Goal: Task Accomplishment & Management: Use online tool/utility

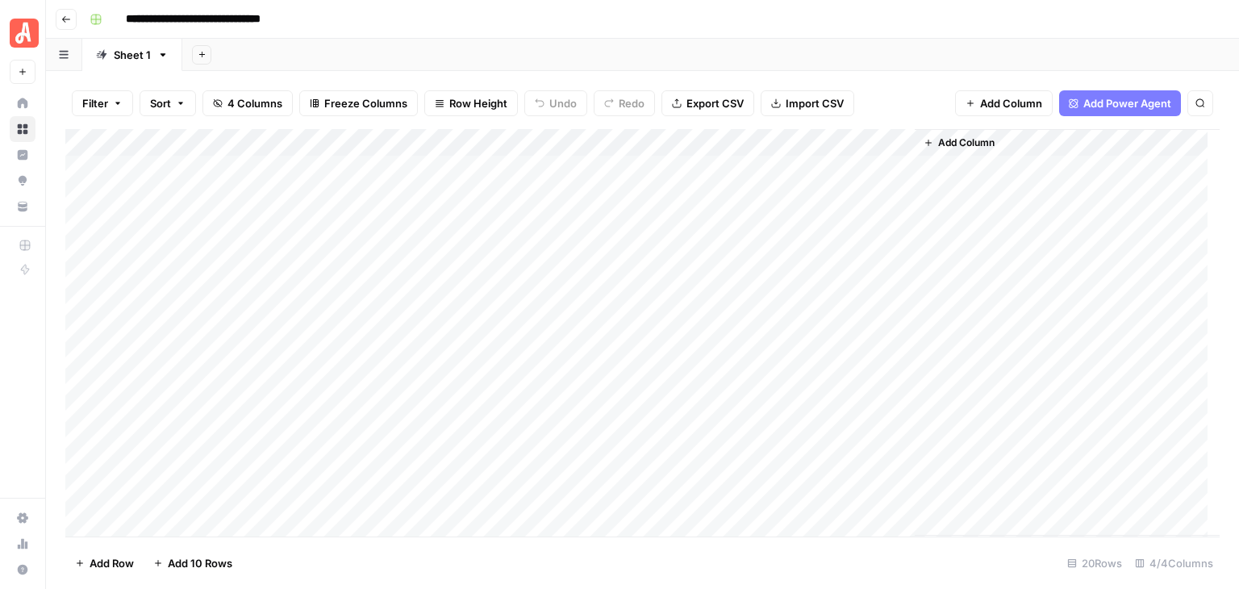
scroll to position [194, 0]
click at [307, 360] on div "Add Column" at bounding box center [642, 332] width 1154 height 407
type textarea "**********"
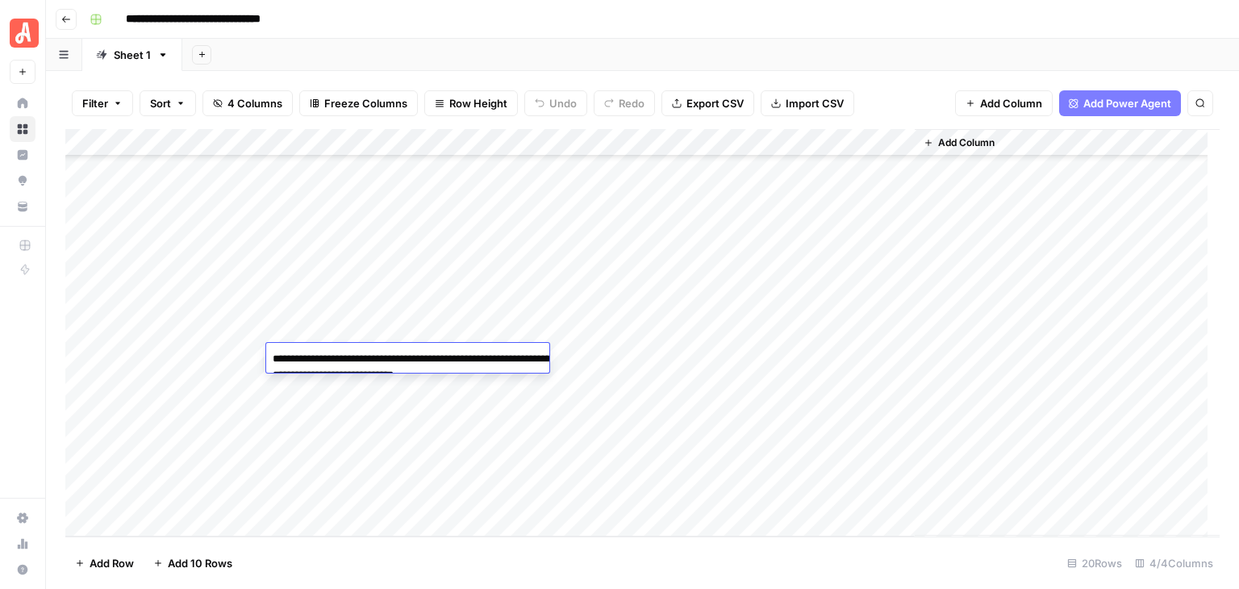
click at [210, 357] on div "Add Column" at bounding box center [642, 332] width 1154 height 407
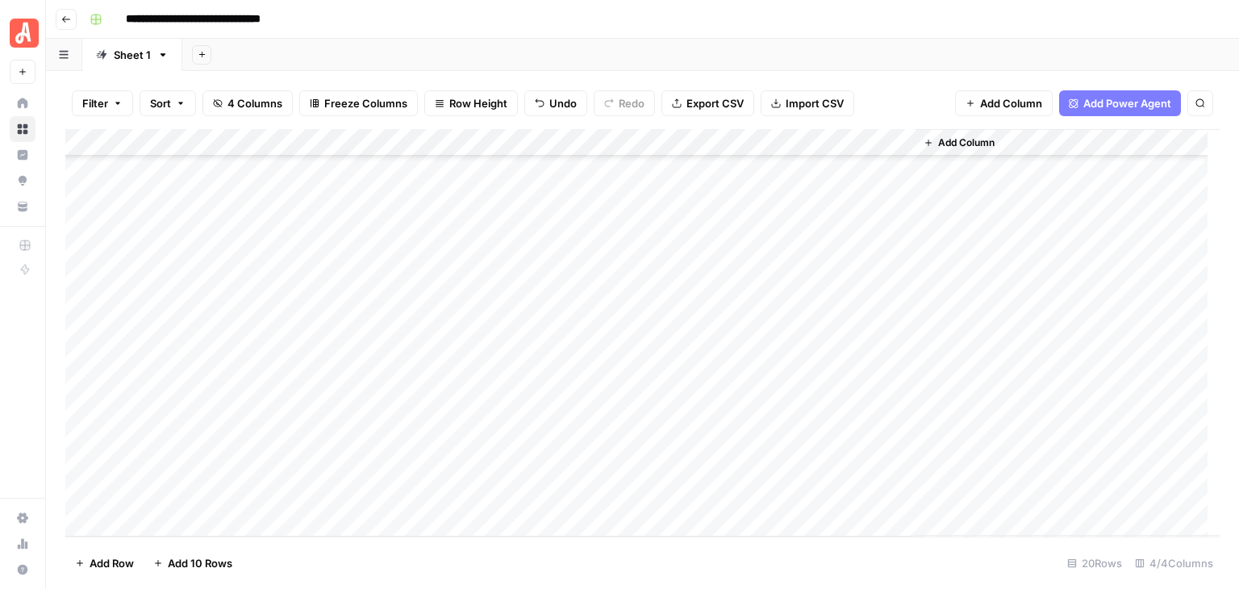
click at [337, 388] on div "Add Column" at bounding box center [642, 332] width 1154 height 407
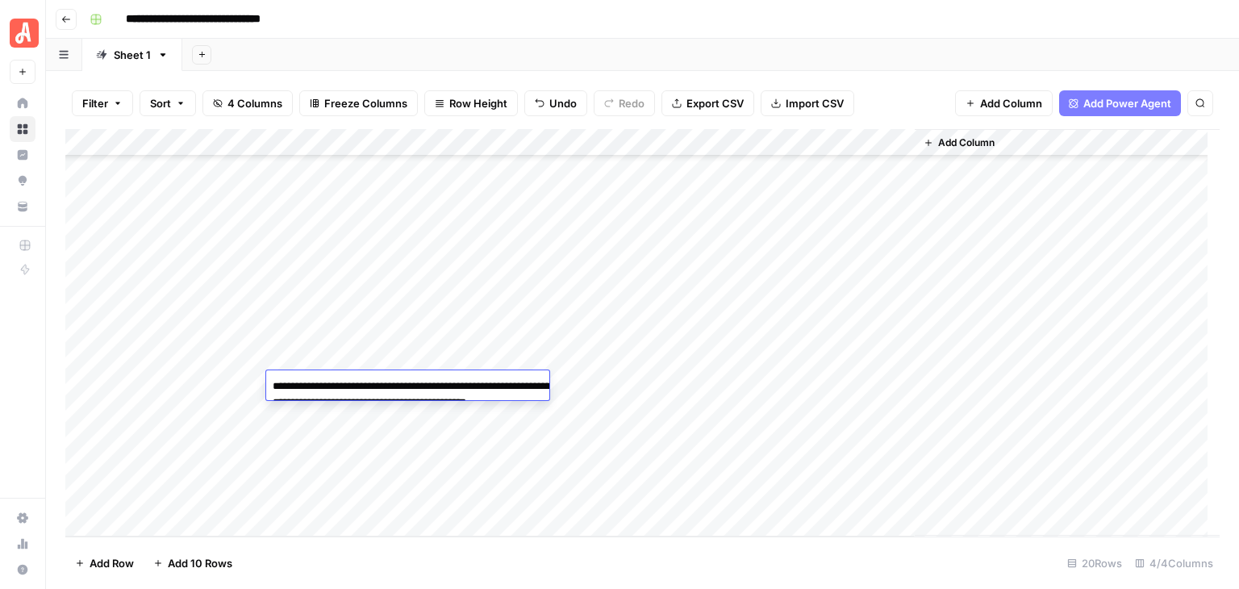
type textarea "**********"
click at [427, 446] on div "Add Column" at bounding box center [642, 332] width 1154 height 407
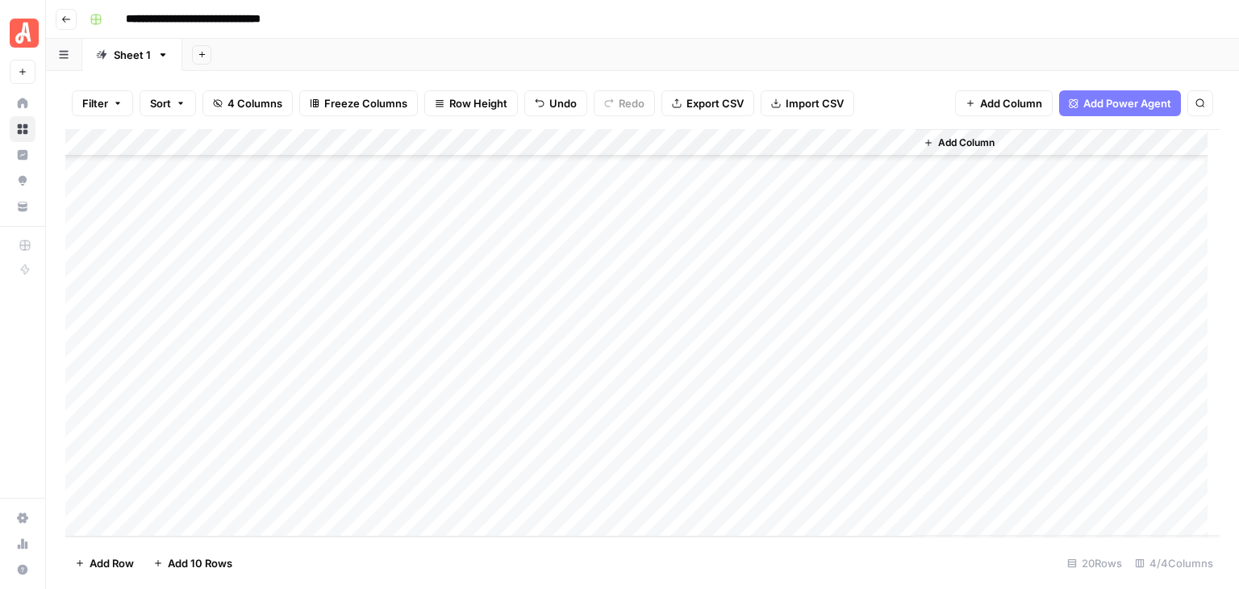
click at [369, 407] on div "Add Column" at bounding box center [642, 332] width 1154 height 407
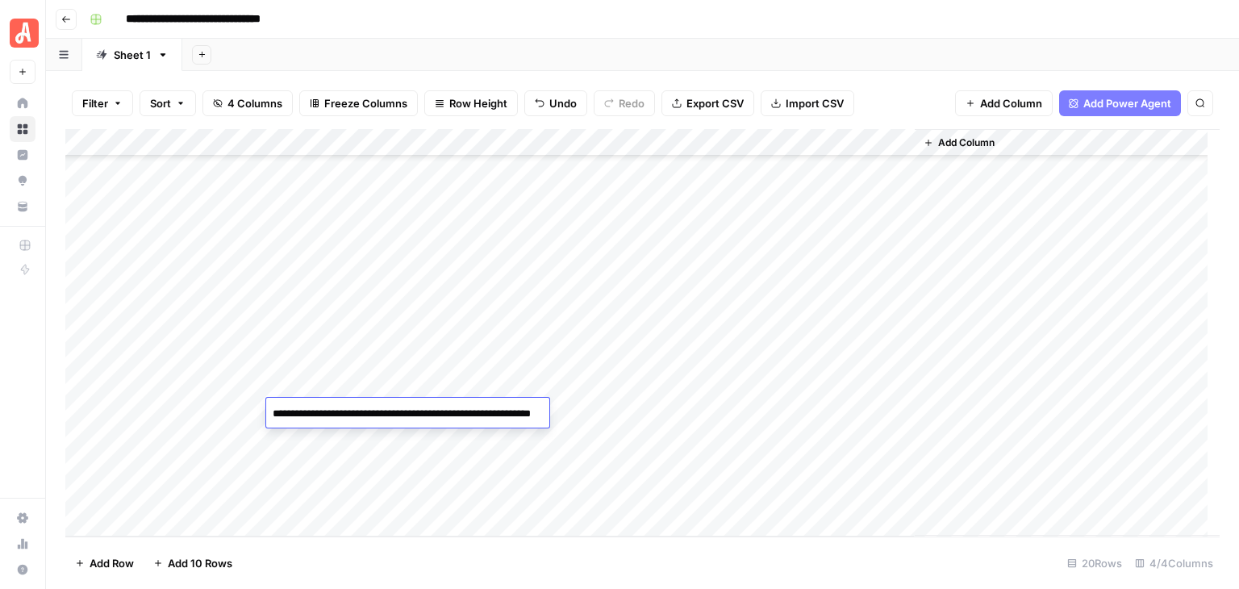
type textarea "**********"
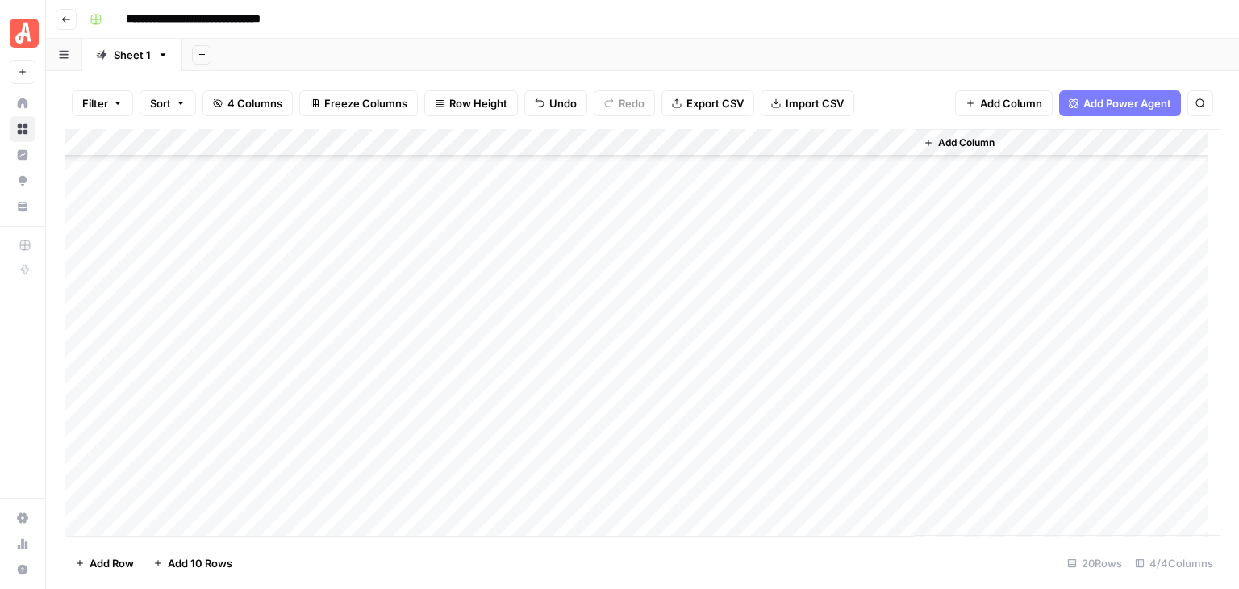
click at [427, 472] on div "Add Column" at bounding box center [642, 332] width 1154 height 407
click at [378, 430] on div "Add Column" at bounding box center [642, 332] width 1154 height 407
type textarea "**********"
click at [210, 364] on div "Add Column" at bounding box center [642, 332] width 1154 height 407
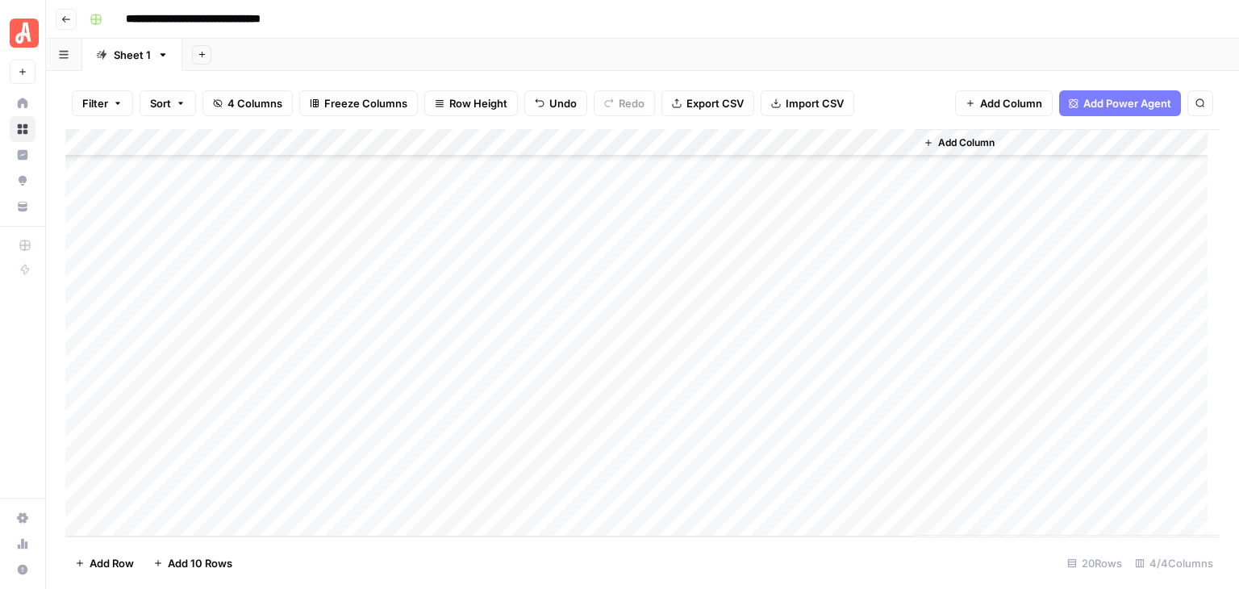
click at [210, 364] on div "Add Column" at bounding box center [642, 332] width 1154 height 407
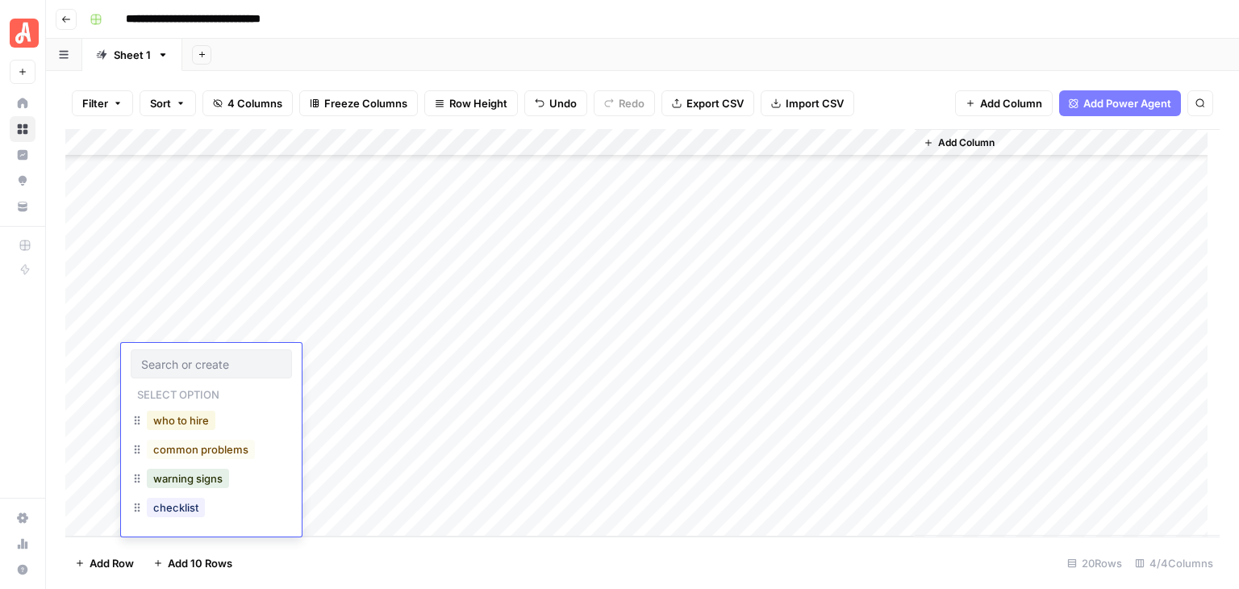
click at [209, 421] on button "who to hire" at bounding box center [181, 420] width 69 height 19
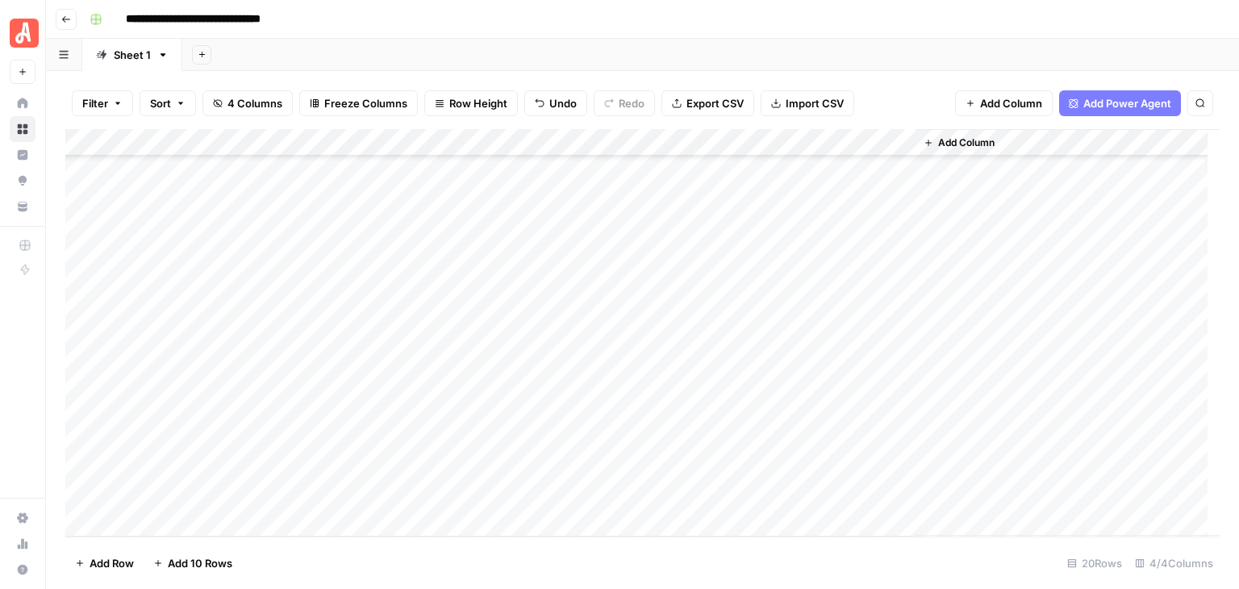
click at [196, 386] on div "Add Column" at bounding box center [642, 332] width 1154 height 407
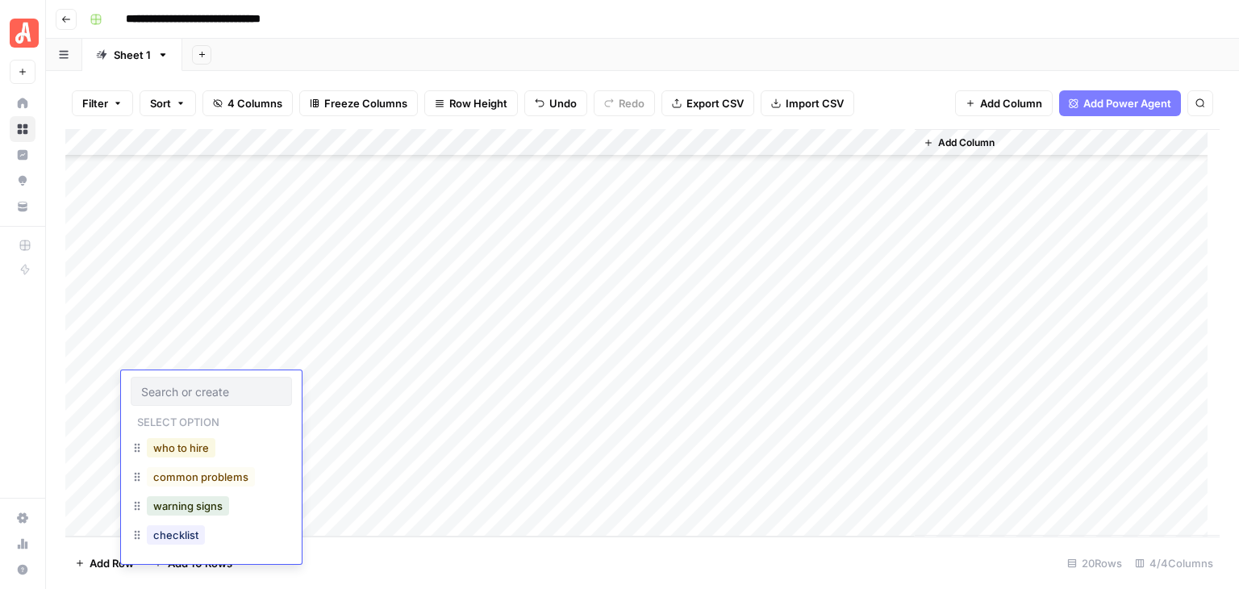
click at [210, 451] on button "who to hire" at bounding box center [181, 447] width 69 height 19
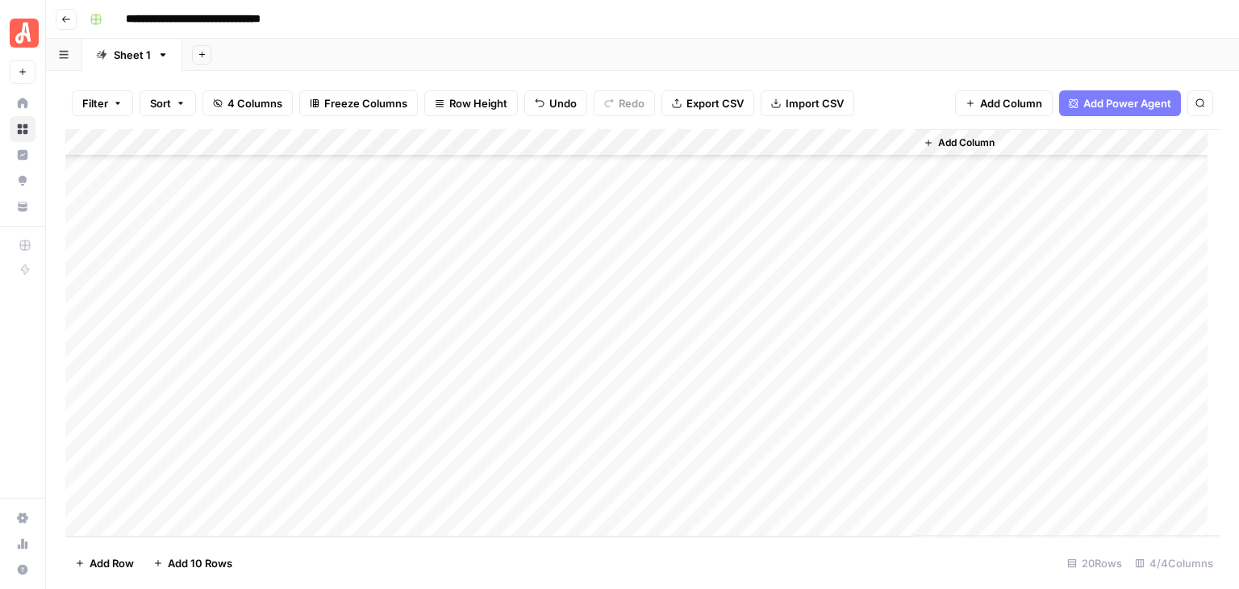
click at [173, 420] on div "Add Column" at bounding box center [642, 332] width 1154 height 407
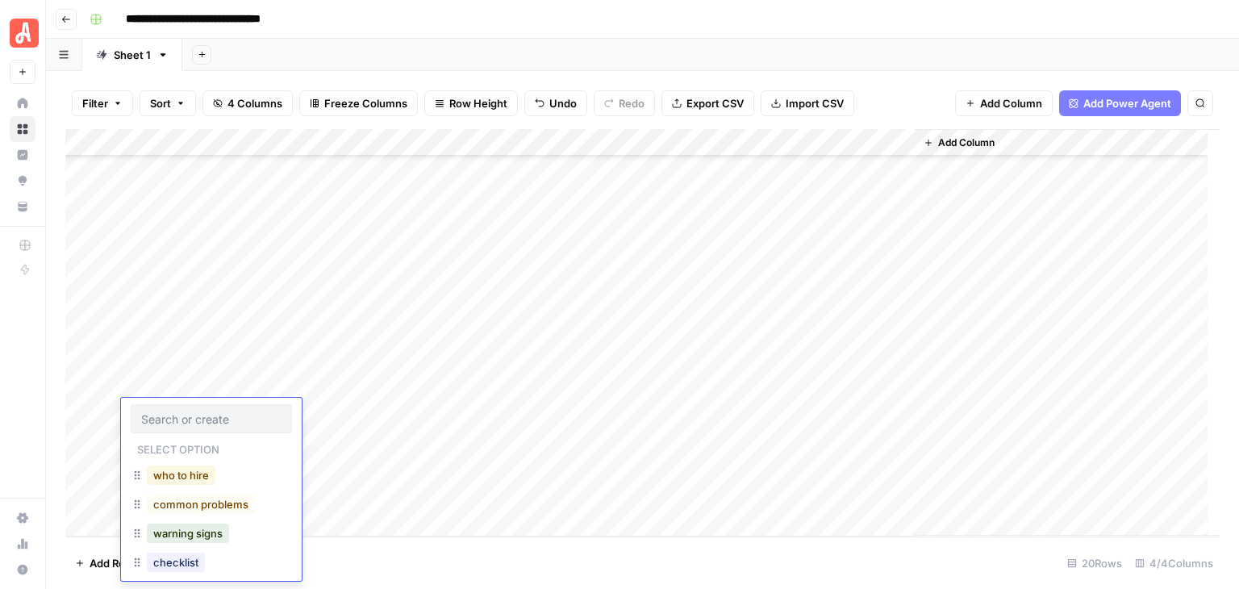
click at [212, 482] on button "who to hire" at bounding box center [181, 474] width 69 height 19
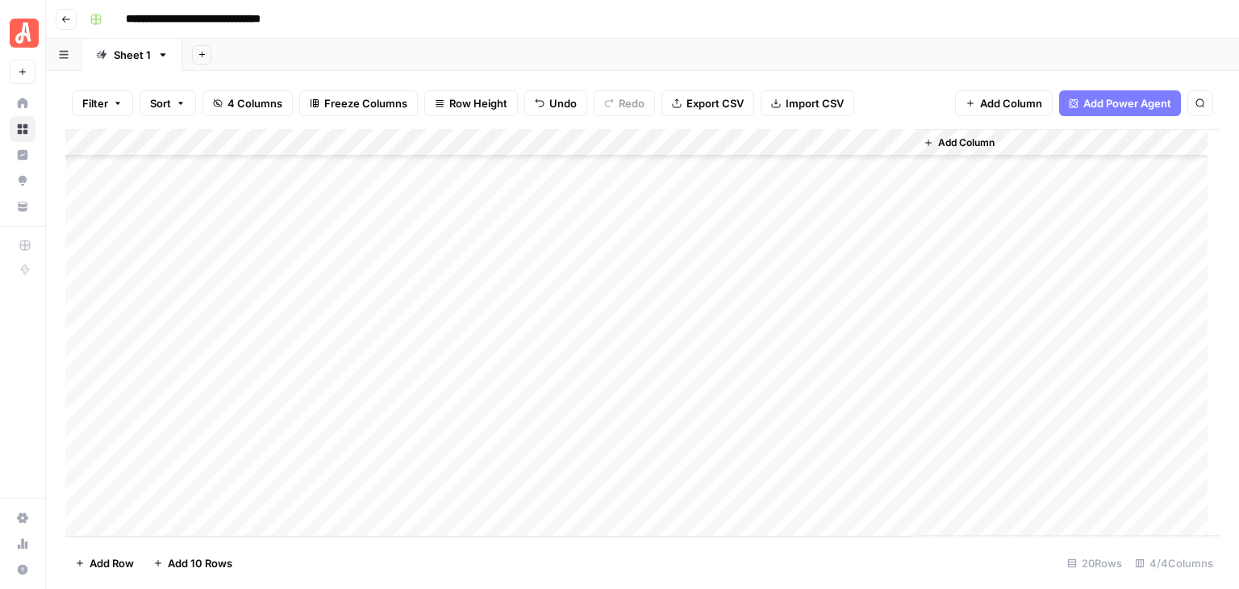
click at [190, 436] on div "Add Column" at bounding box center [642, 332] width 1154 height 407
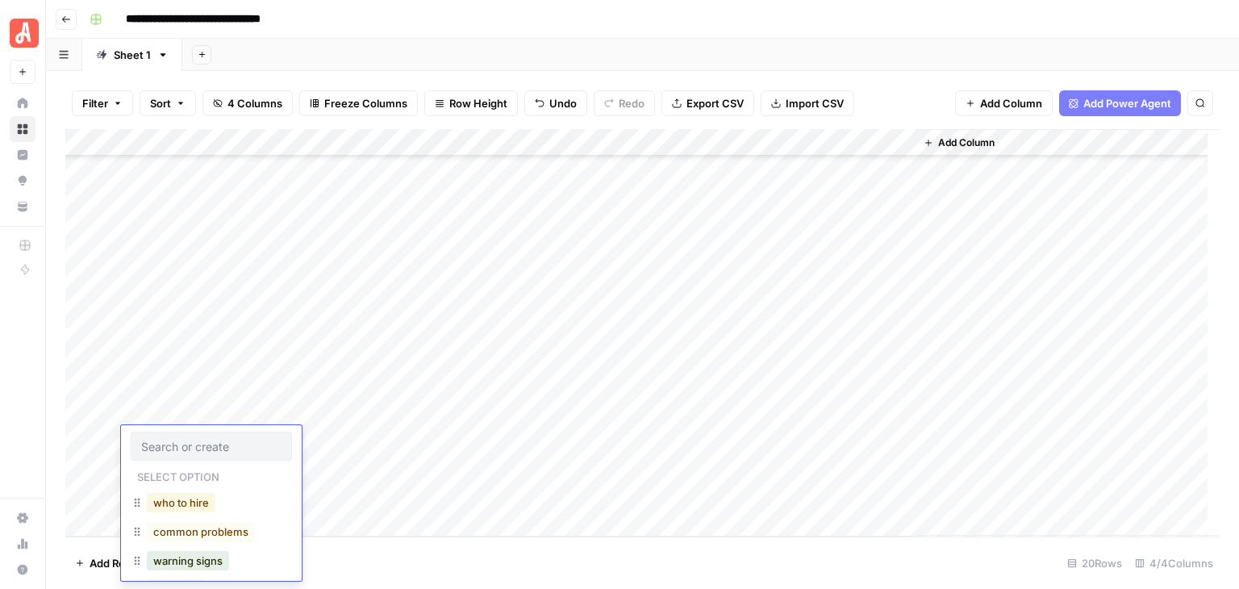
click at [210, 507] on button "who to hire" at bounding box center [181, 502] width 69 height 19
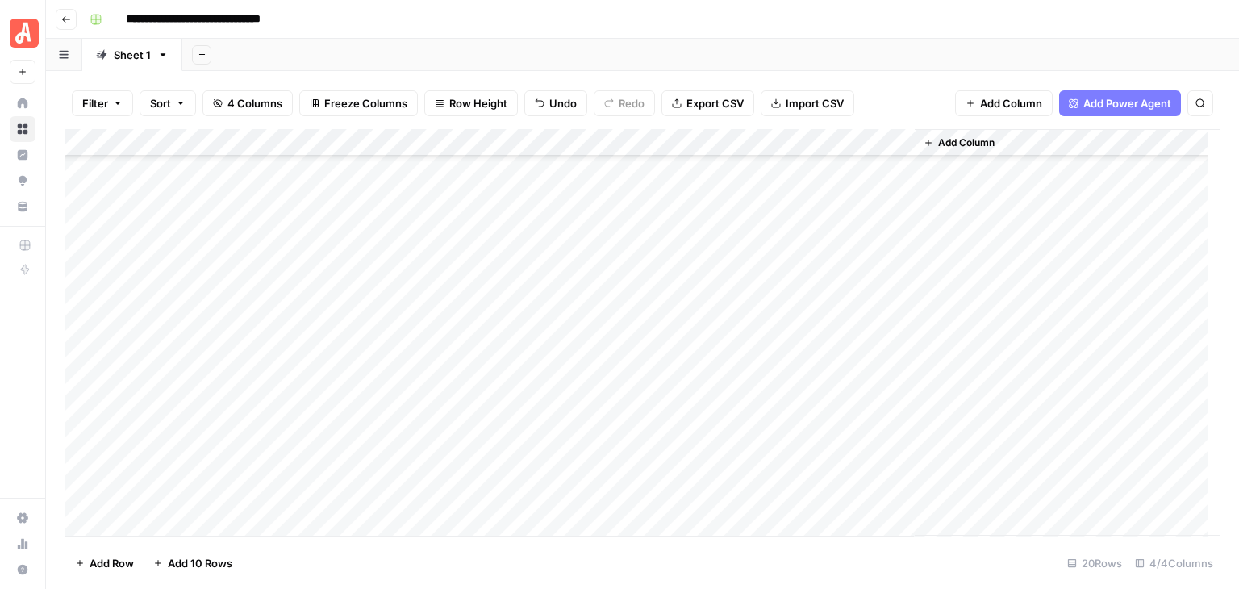
click at [647, 357] on div "Add Column" at bounding box center [642, 332] width 1154 height 407
click at [753, 359] on div "Add Column" at bounding box center [642, 332] width 1154 height 407
click at [734, 143] on div "Add Column" at bounding box center [642, 332] width 1154 height 407
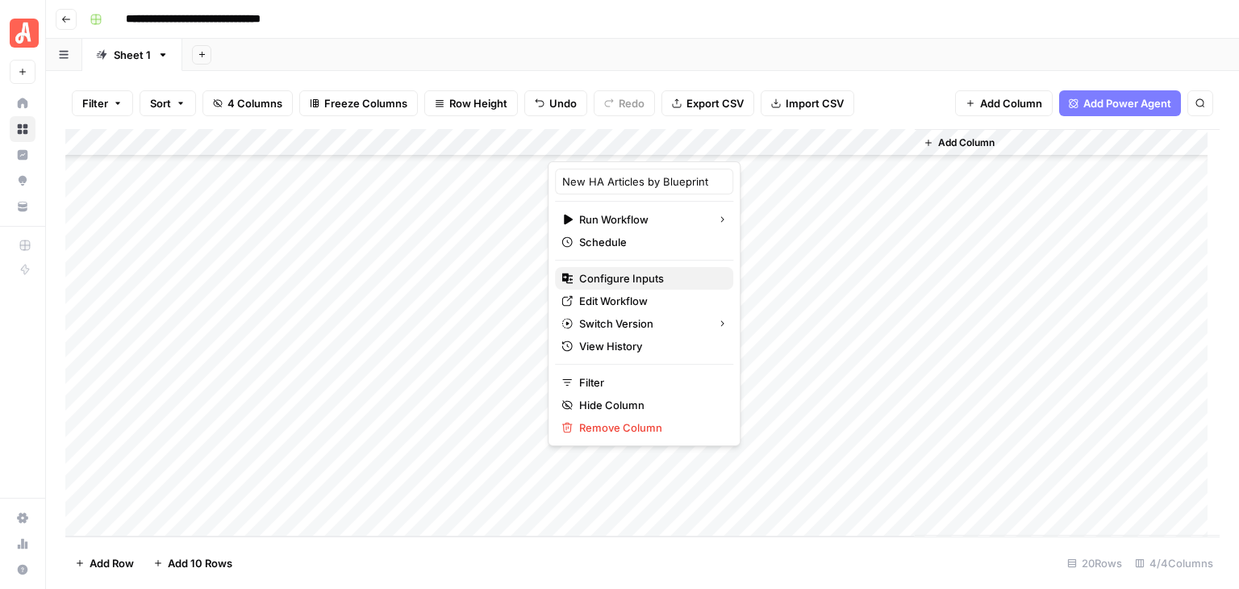
click at [646, 275] on span "Configure Inputs" at bounding box center [649, 278] width 141 height 16
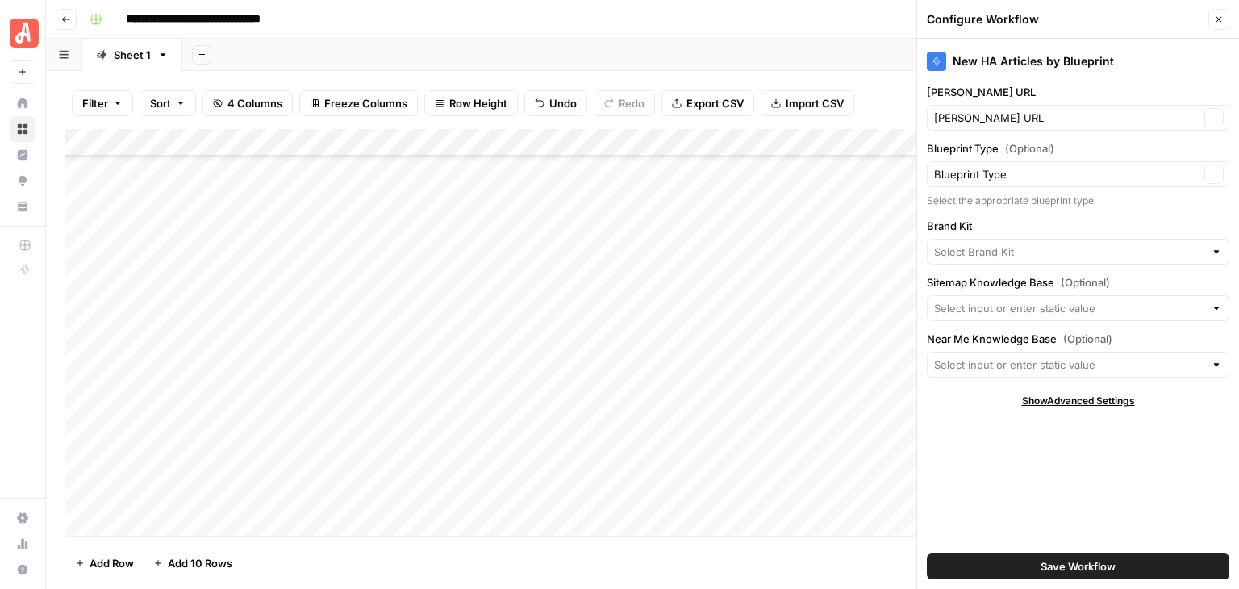
type input "HomeAdvisor"
click at [1212, 365] on div at bounding box center [1216, 365] width 11 height 16
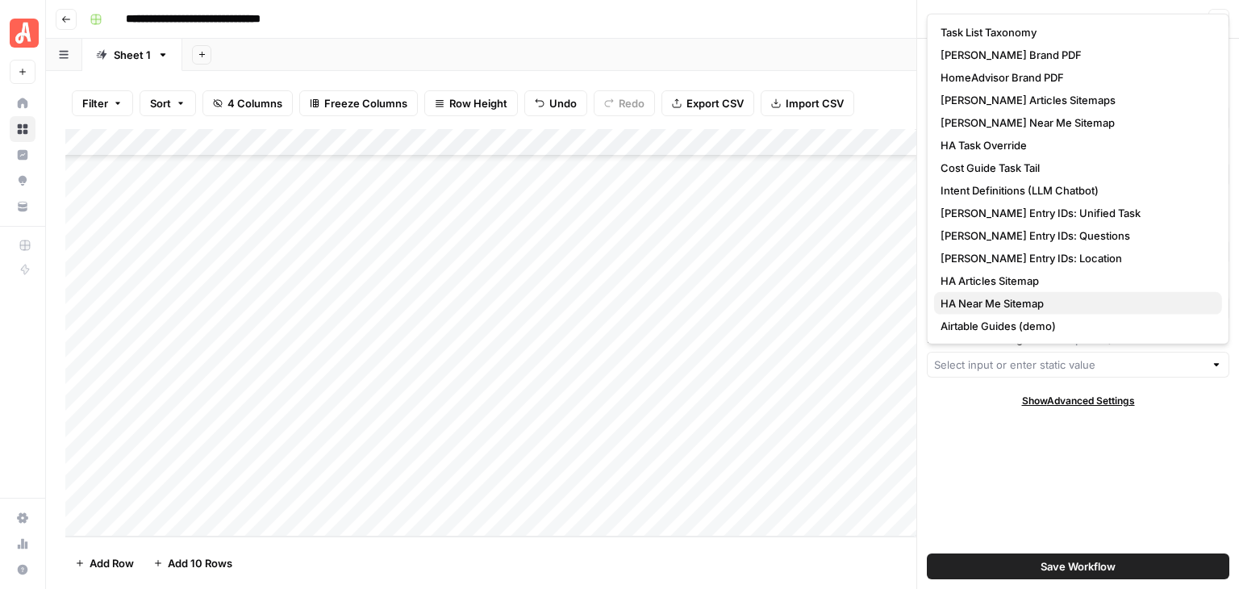
click at [1045, 295] on span "HA Near Me Sitemap" at bounding box center [1075, 303] width 269 height 16
type input "HA Near Me Sitemap"
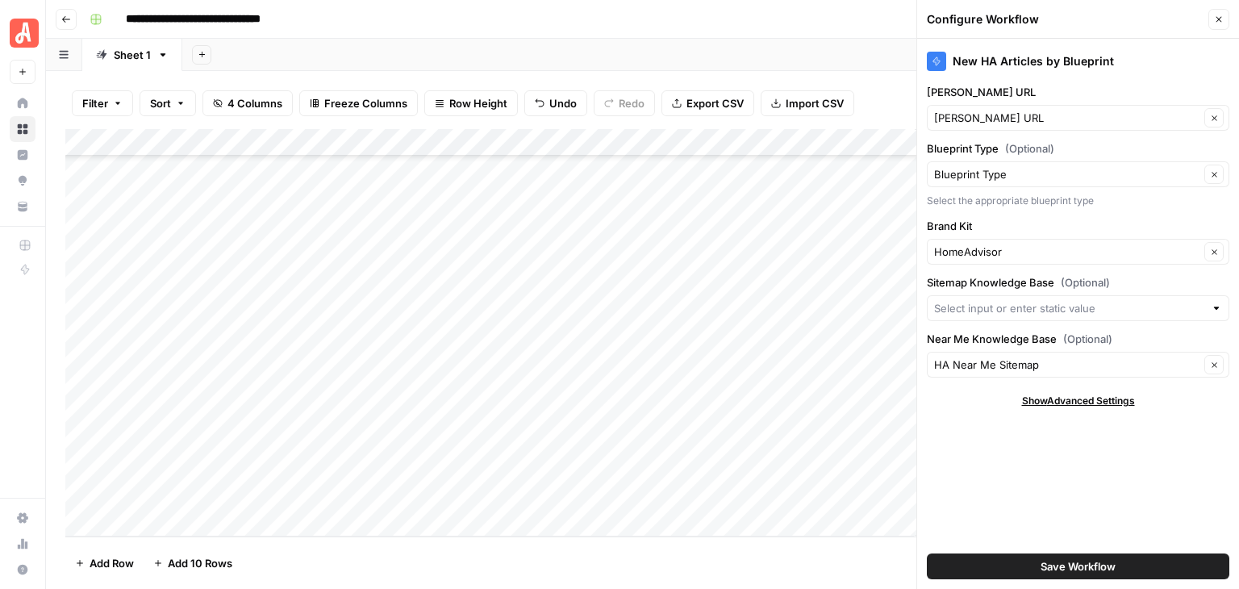
click at [1095, 557] on button "Save Workflow" at bounding box center [1078, 566] width 302 height 26
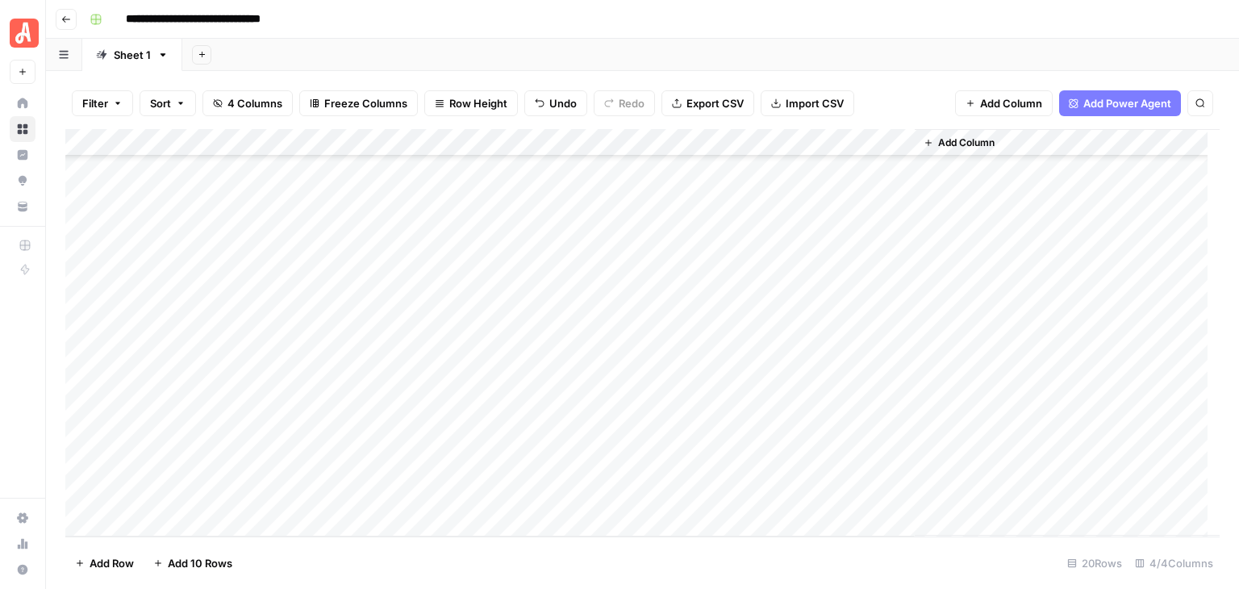
click at [733, 140] on div "Add Column" at bounding box center [642, 332] width 1154 height 407
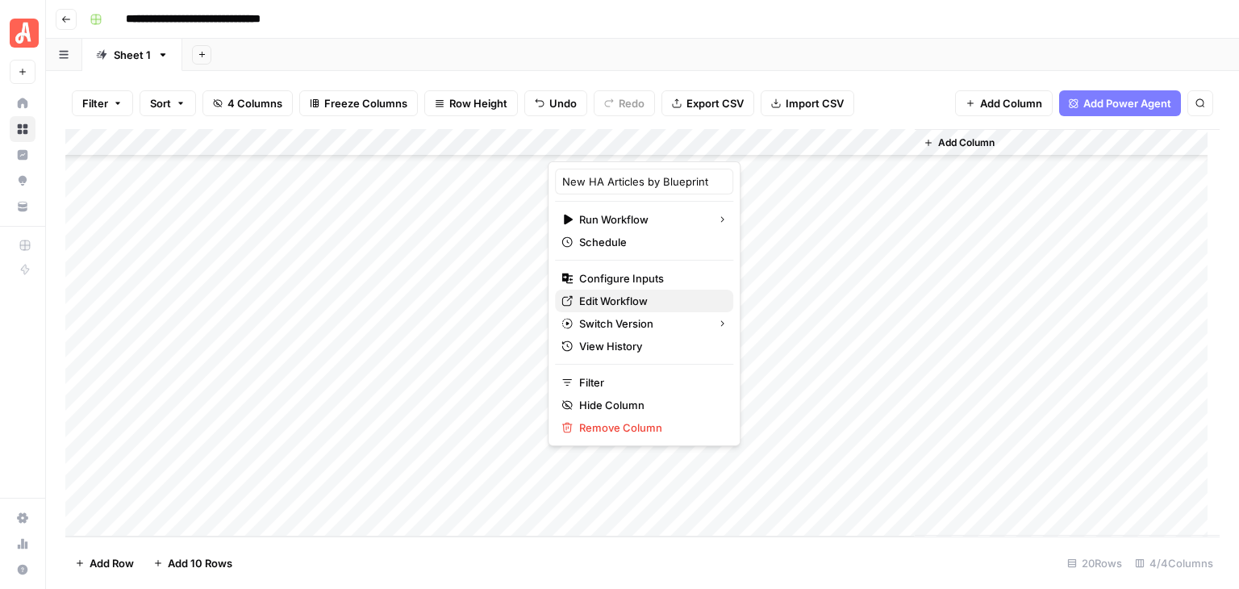
click at [674, 294] on span "Edit Workflow" at bounding box center [649, 301] width 141 height 16
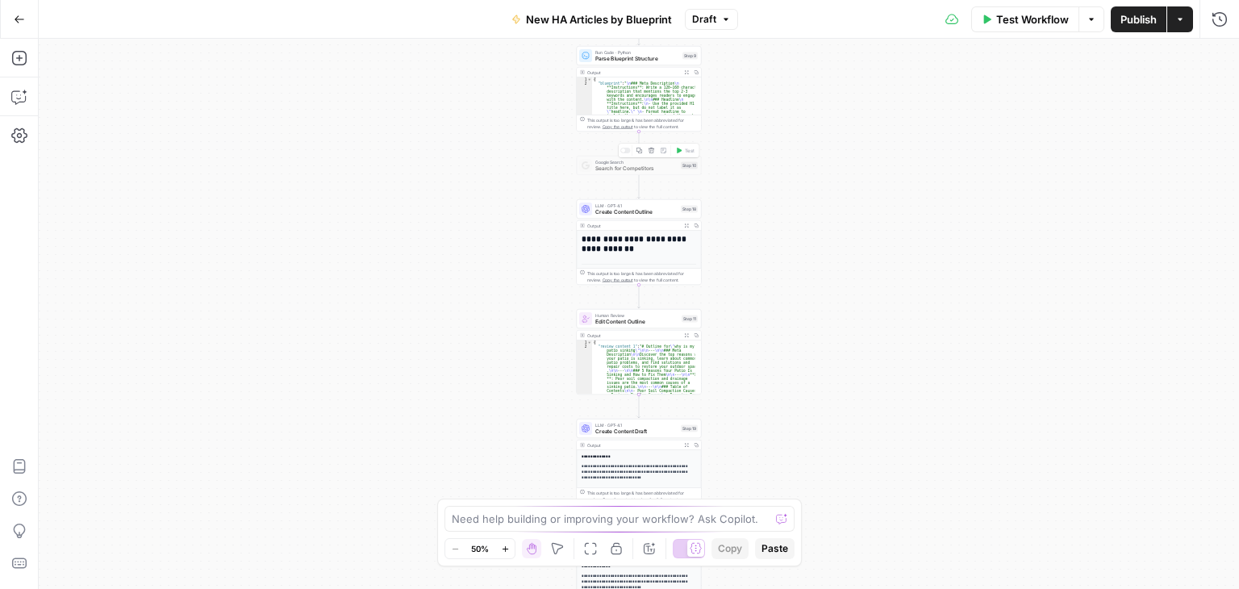
click at [652, 152] on icon "button" at bounding box center [652, 151] width 6 height 6
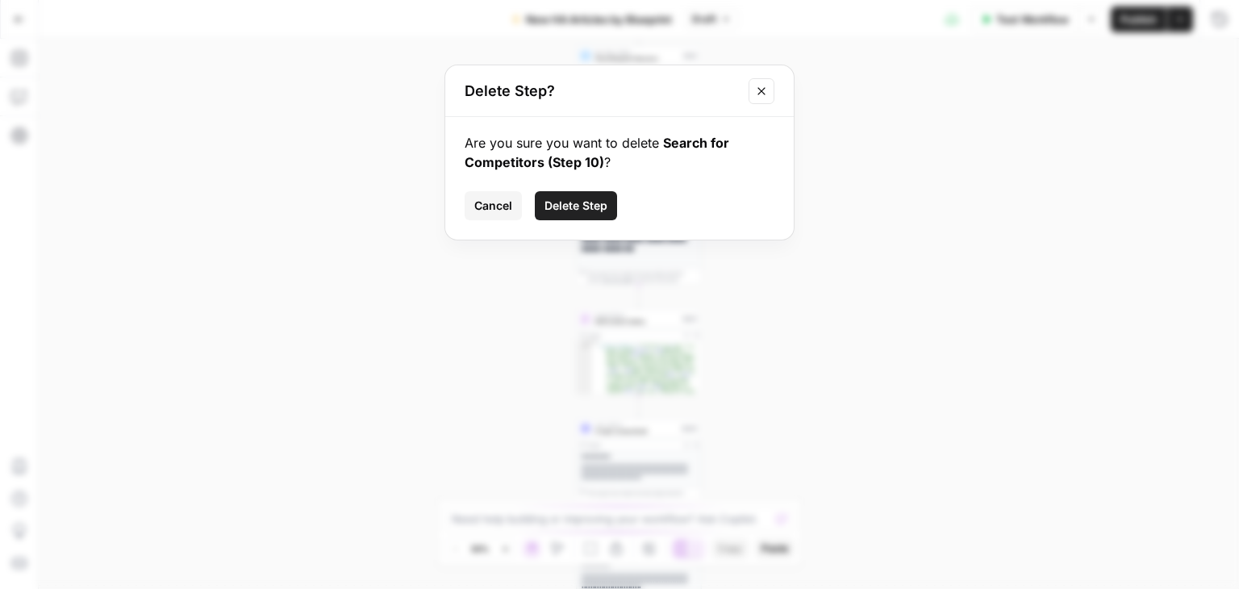
click at [573, 211] on span "Delete Step" at bounding box center [575, 206] width 63 height 16
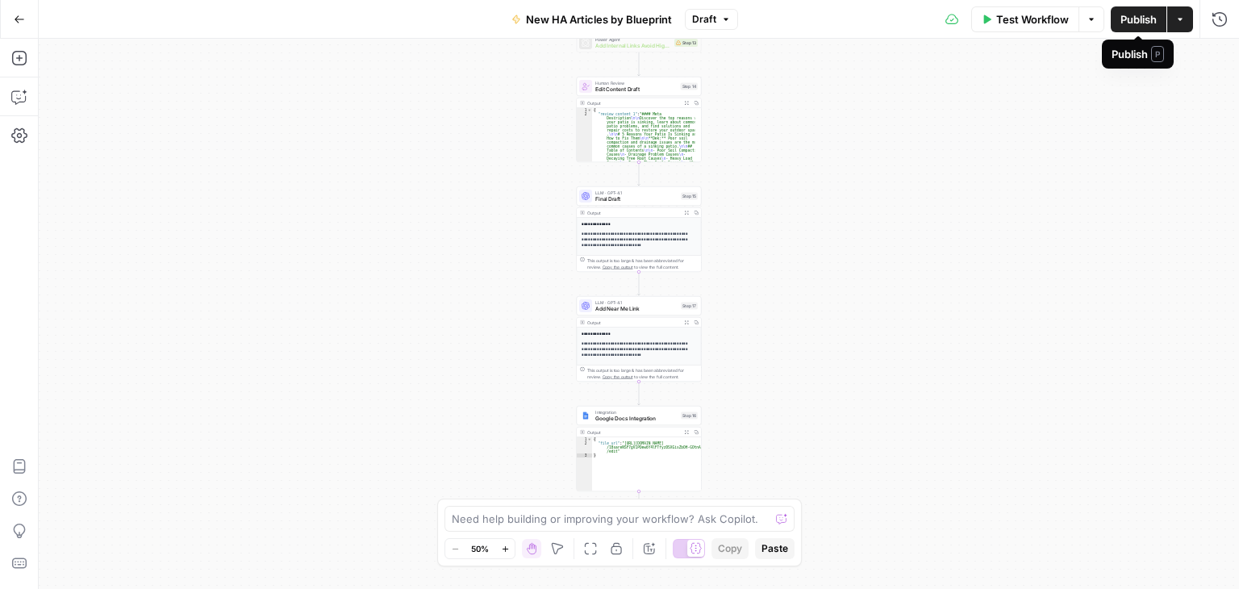
click at [1129, 17] on span "Publish" at bounding box center [1138, 19] width 36 height 16
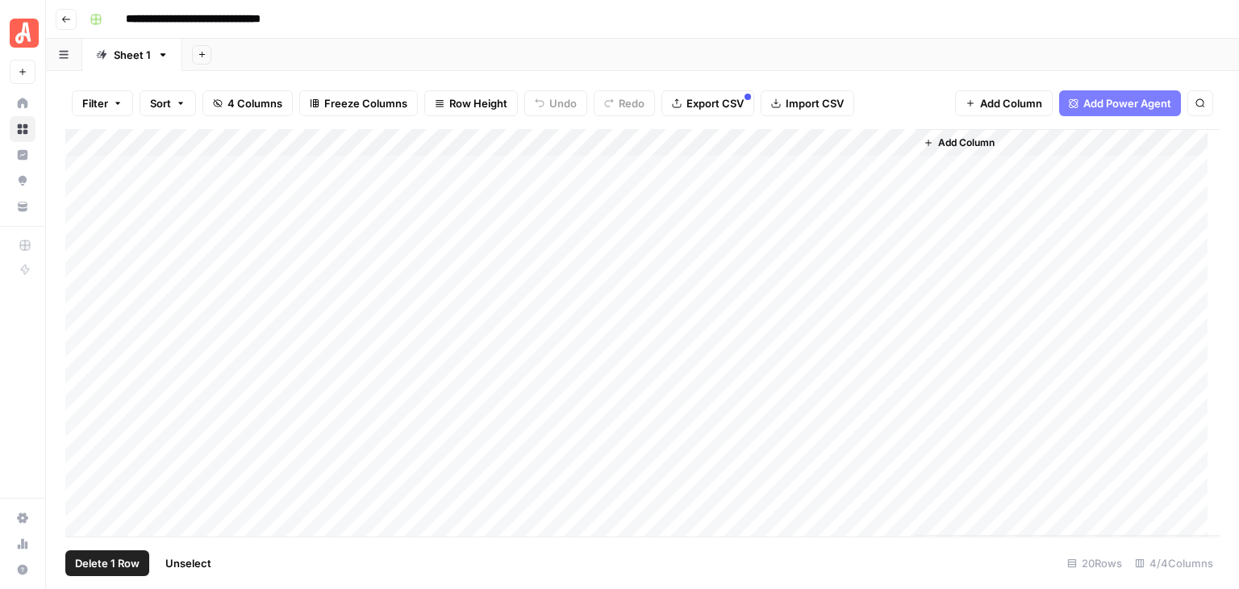
click at [81, 173] on div "Add Column" at bounding box center [642, 332] width 1154 height 407
click at [87, 390] on div "Add Column" at bounding box center [642, 332] width 1154 height 407
click at [84, 417] on div "Add Column" at bounding box center [642, 332] width 1154 height 407
click at [130, 565] on span "Delete 13 Rows" at bounding box center [113, 563] width 77 height 16
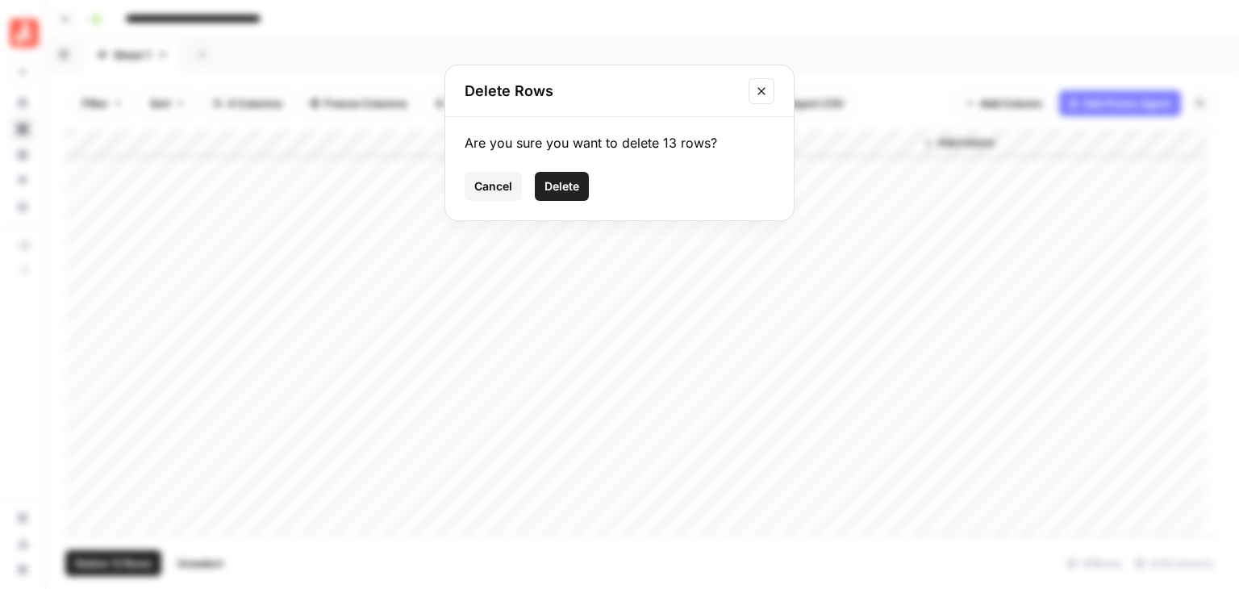
click at [565, 188] on span "Delete" at bounding box center [561, 186] width 35 height 16
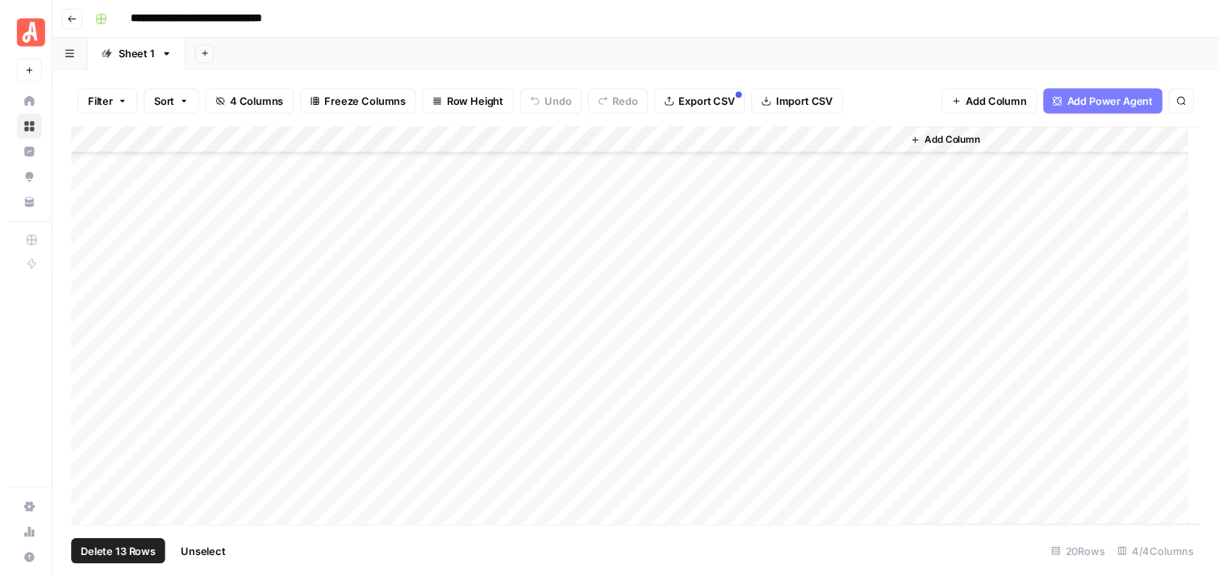
scroll to position [0, 0]
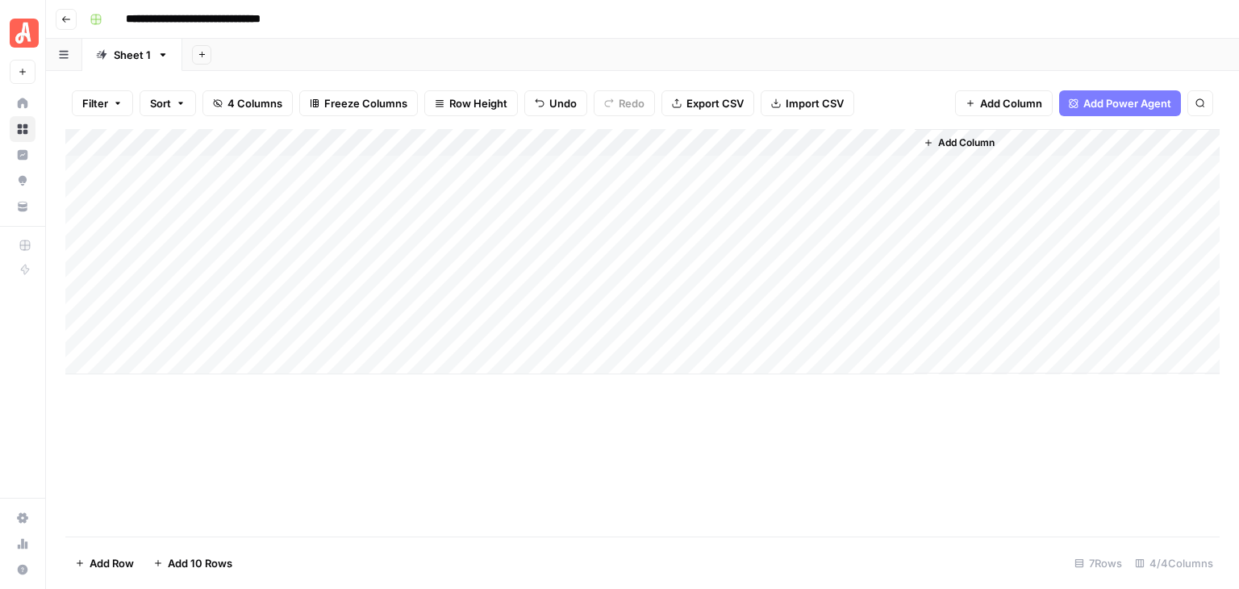
click at [754, 194] on div "Add Column" at bounding box center [642, 251] width 1154 height 245
click at [669, 218] on div "Add Column" at bounding box center [642, 251] width 1154 height 245
click at [660, 248] on div "Add Column" at bounding box center [642, 251] width 1154 height 245
click at [750, 171] on div "Add Column" at bounding box center [642, 251] width 1154 height 245
click at [754, 172] on div "Add Column" at bounding box center [642, 251] width 1154 height 245
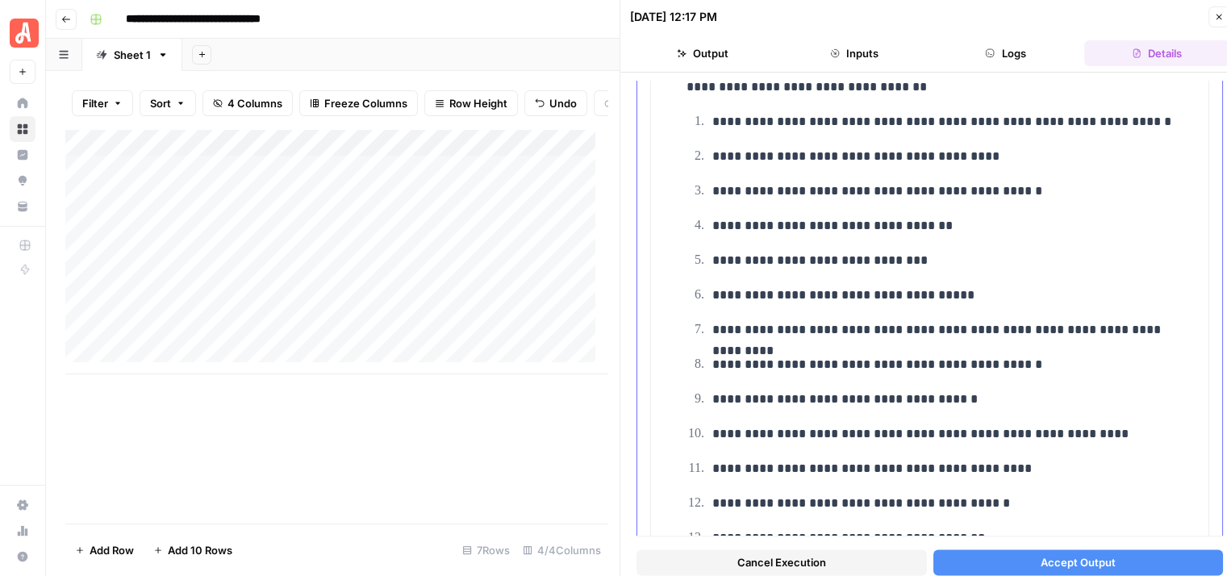
scroll to position [2742, 0]
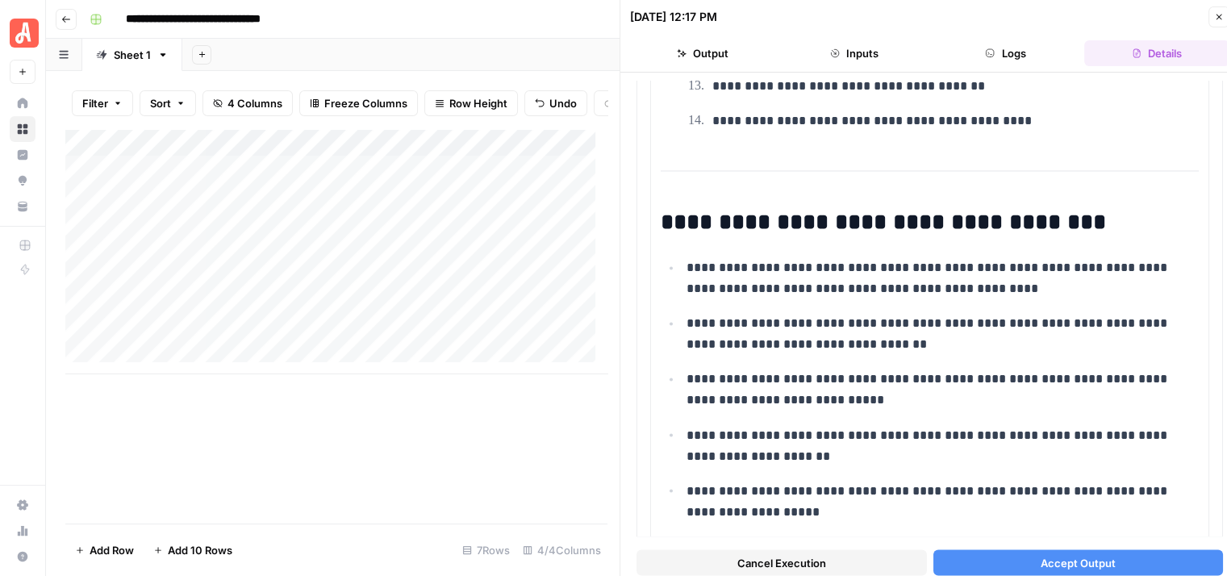
click at [1103, 571] on button "Accept Output" at bounding box center [1078, 563] width 290 height 26
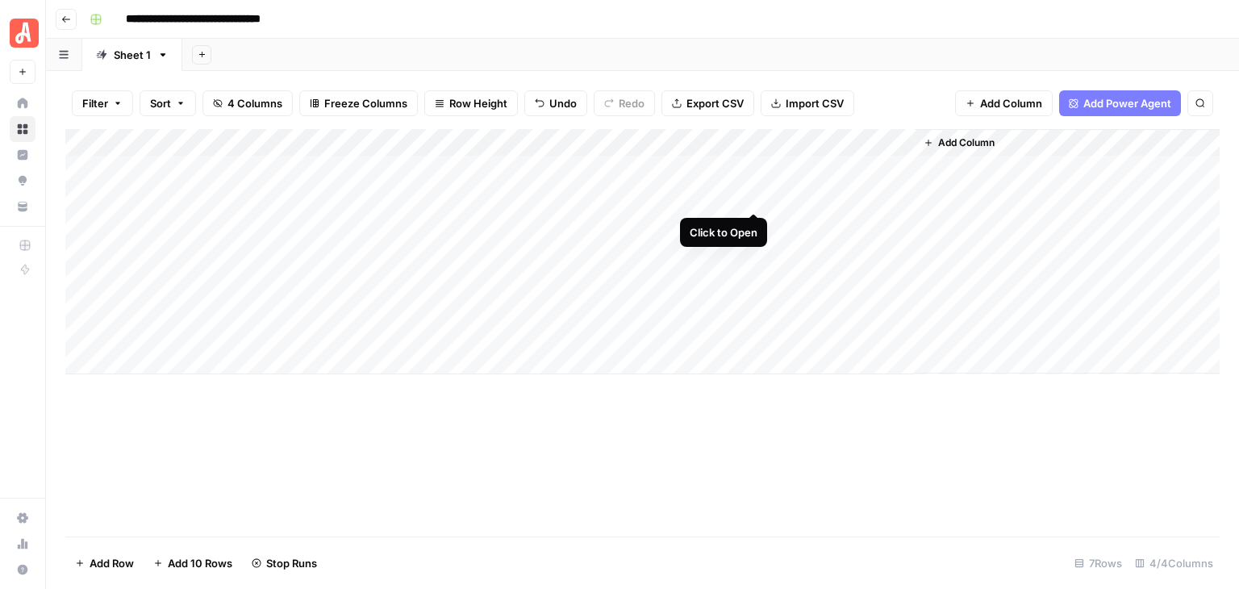
click at [753, 202] on div "Add Column" at bounding box center [642, 251] width 1154 height 245
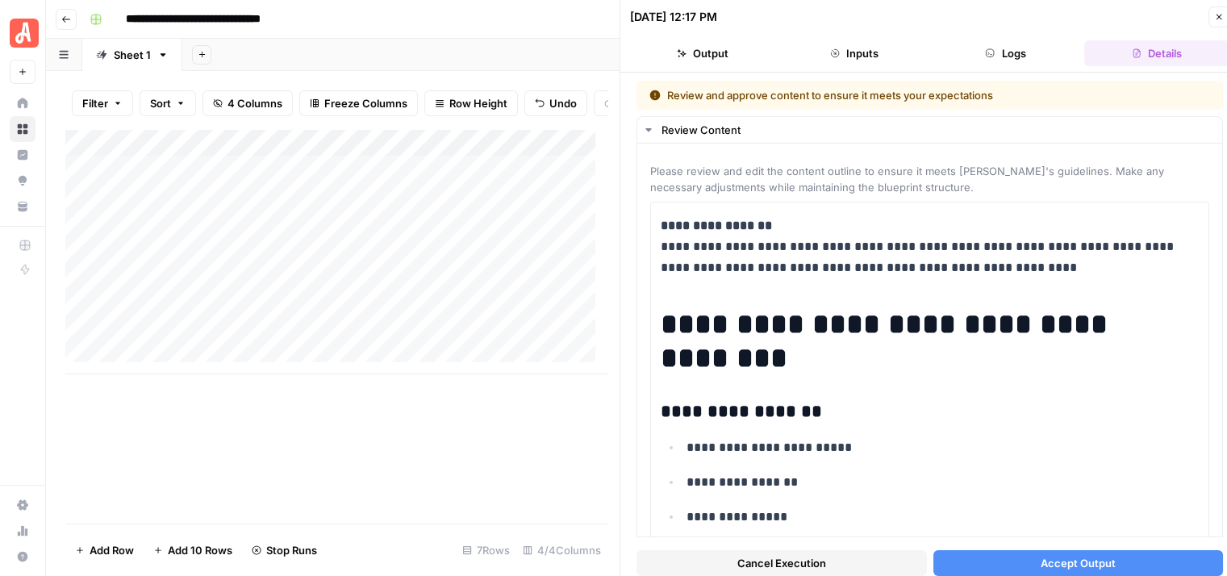
click at [1053, 565] on span "Accept Output" at bounding box center [1078, 563] width 75 height 16
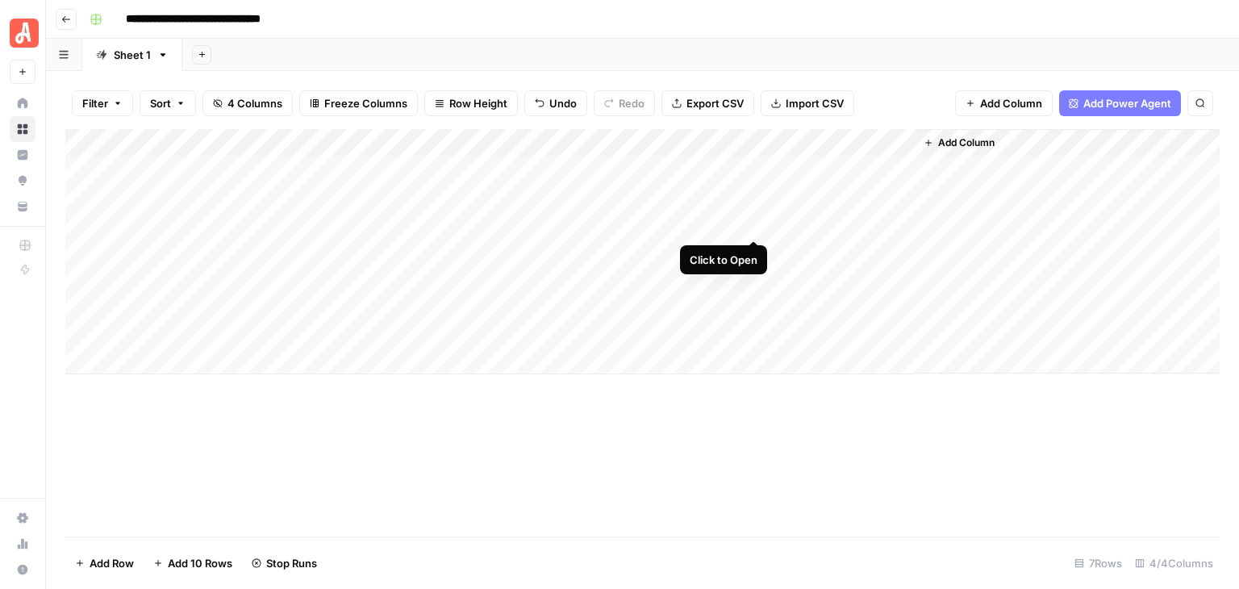
click at [753, 231] on div "Add Column" at bounding box center [642, 251] width 1154 height 245
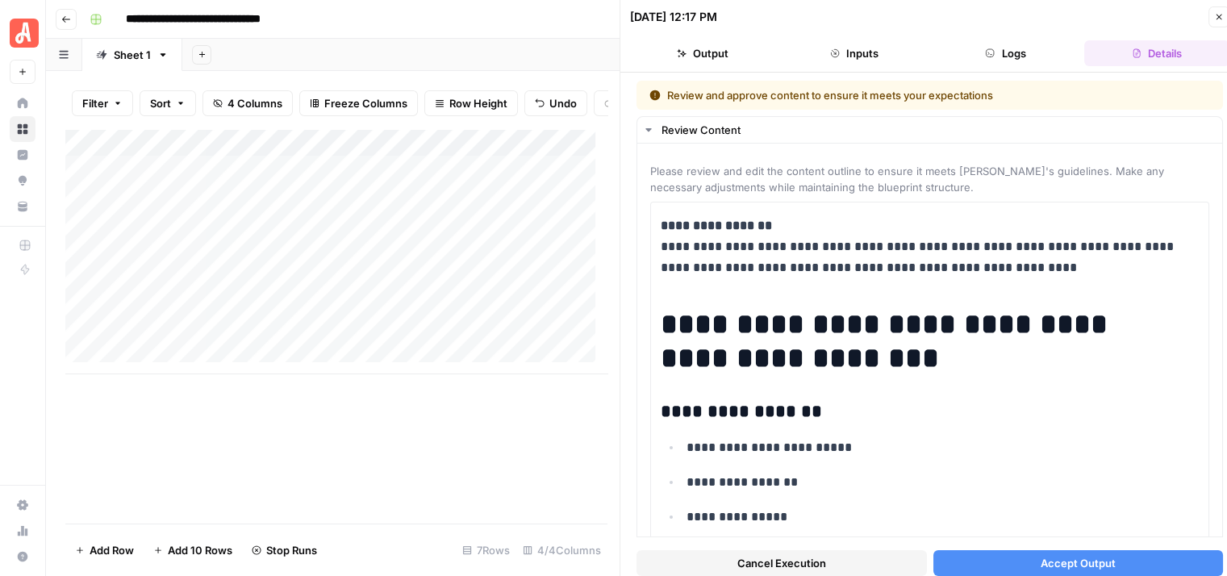
click at [1050, 565] on span "Accept Output" at bounding box center [1078, 563] width 75 height 16
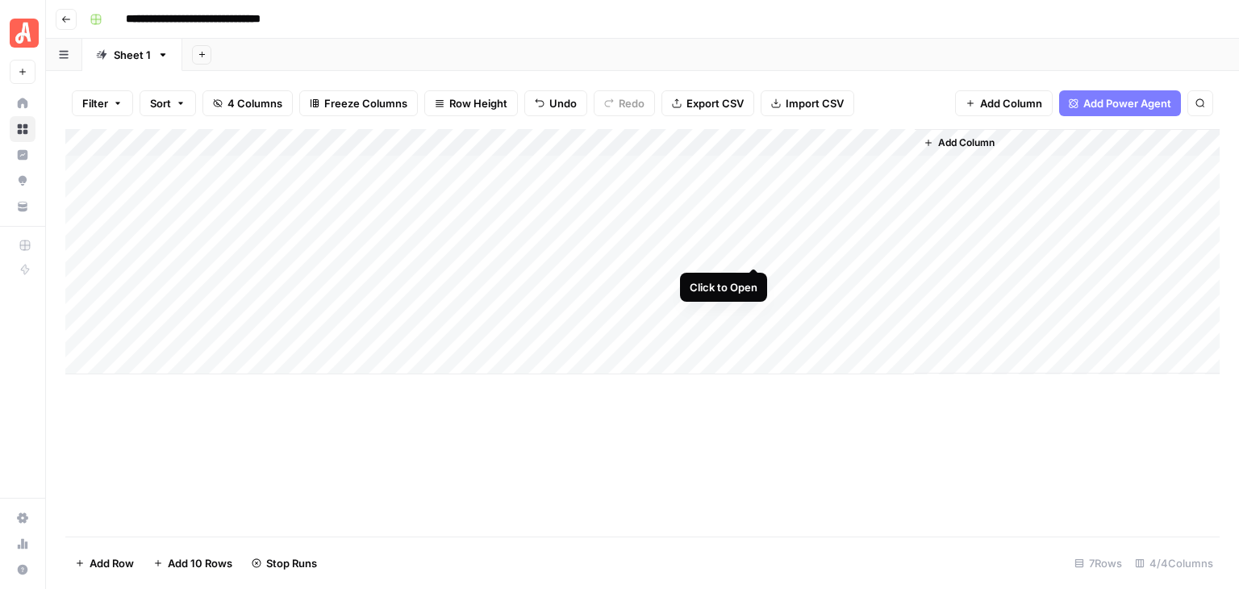
click at [752, 252] on div "Add Column" at bounding box center [642, 251] width 1154 height 245
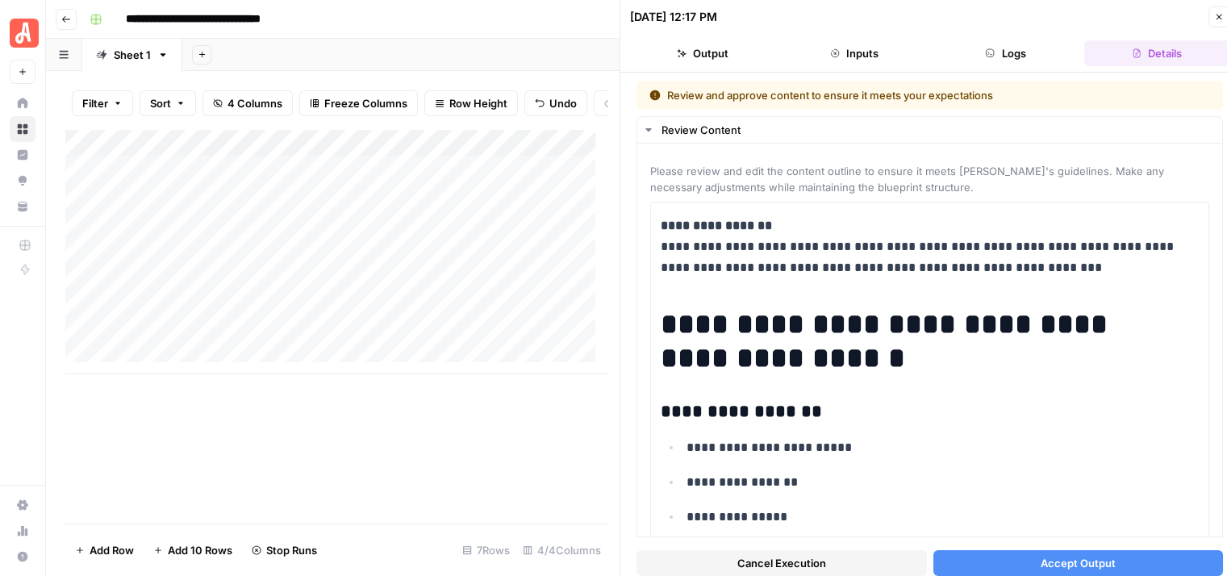
click at [1041, 562] on span "Accept Output" at bounding box center [1078, 563] width 75 height 16
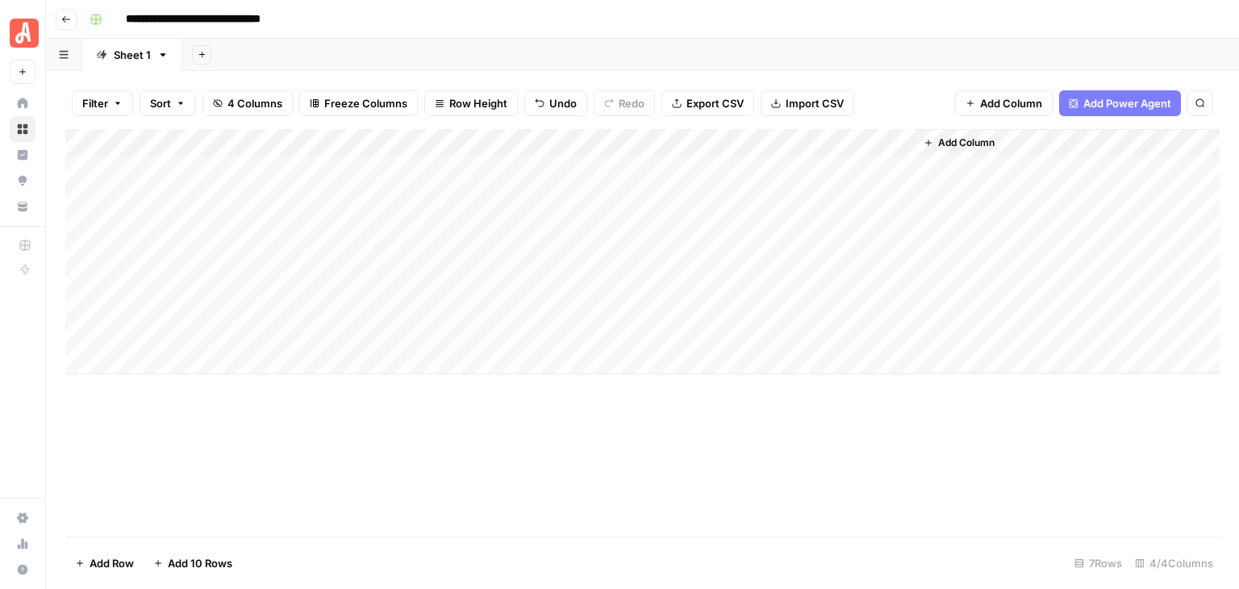
click at [1016, 553] on footer "Add Row Add 10 Rows 7 Rows 4/4 Columns" at bounding box center [642, 562] width 1154 height 52
click at [756, 170] on div "Add Column" at bounding box center [642, 251] width 1154 height 245
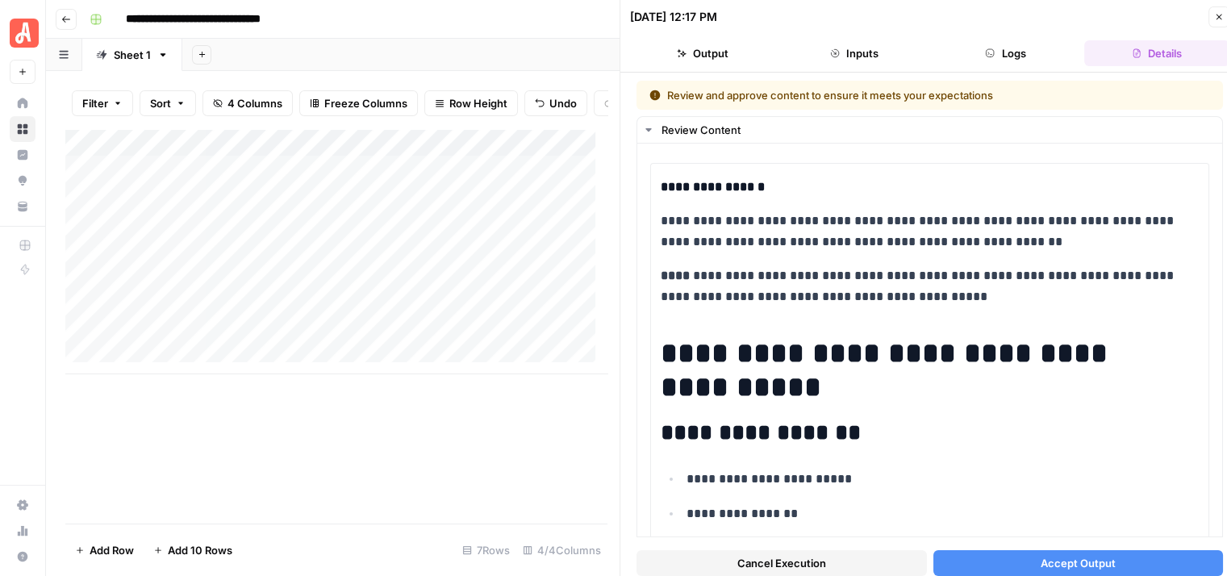
click at [1087, 562] on span "Accept Output" at bounding box center [1078, 563] width 75 height 16
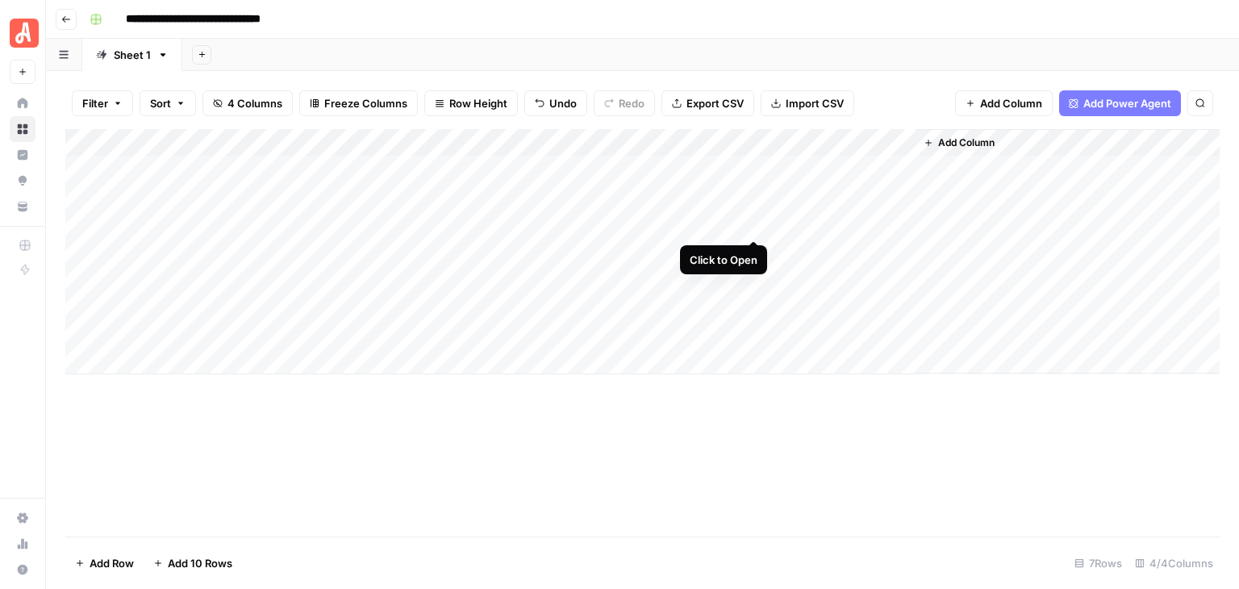
click at [750, 223] on div "Add Column" at bounding box center [642, 251] width 1154 height 245
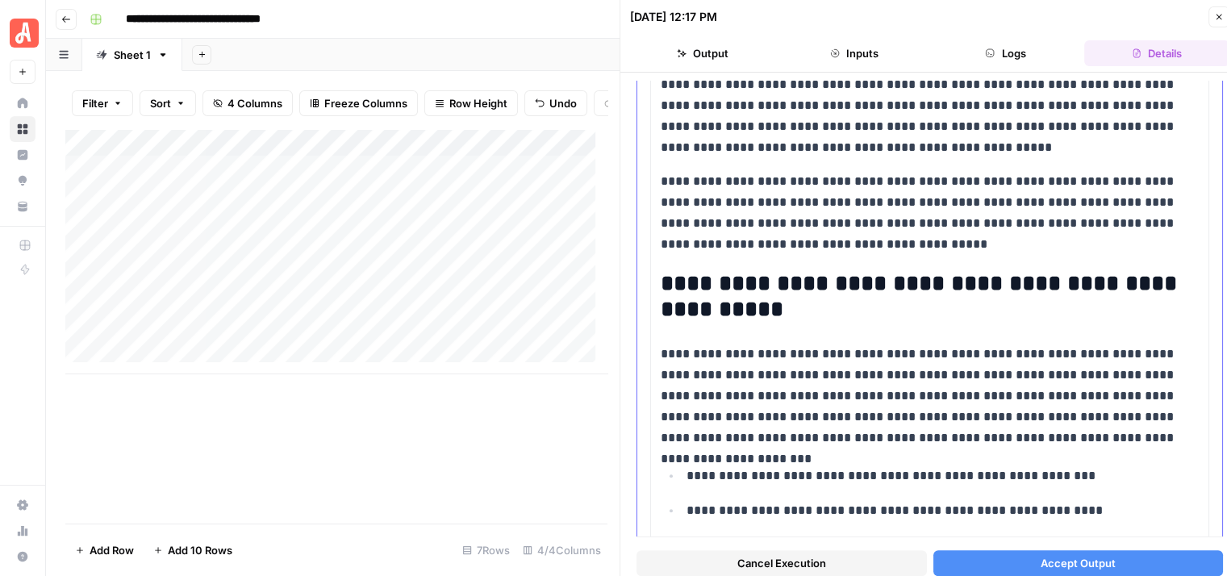
scroll to position [887, 0]
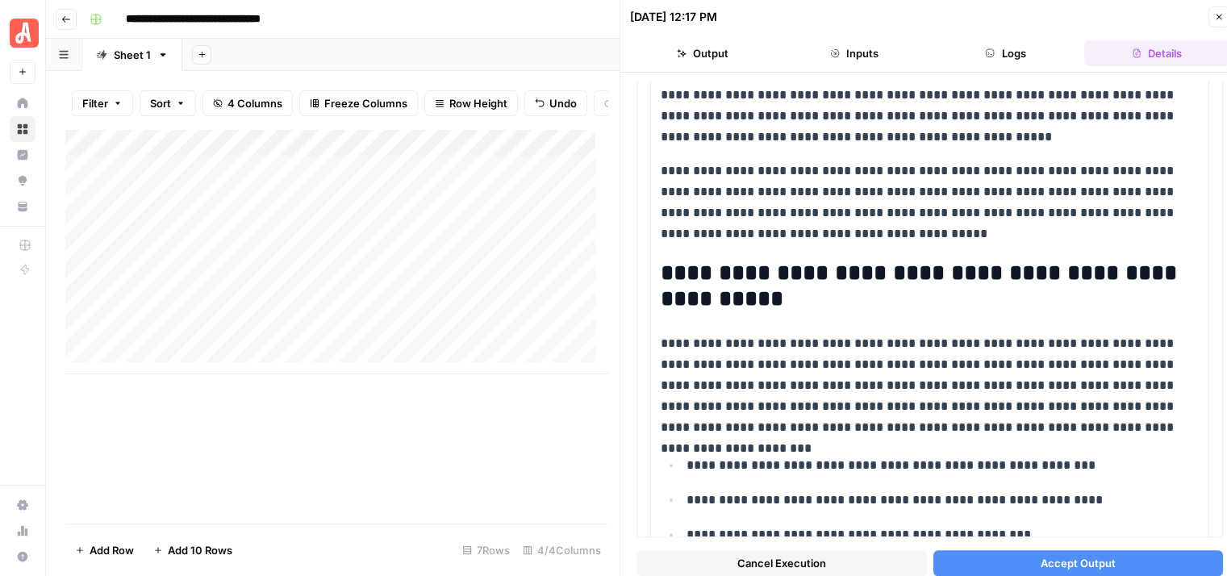
click at [1085, 562] on span "Accept Output" at bounding box center [1078, 563] width 75 height 16
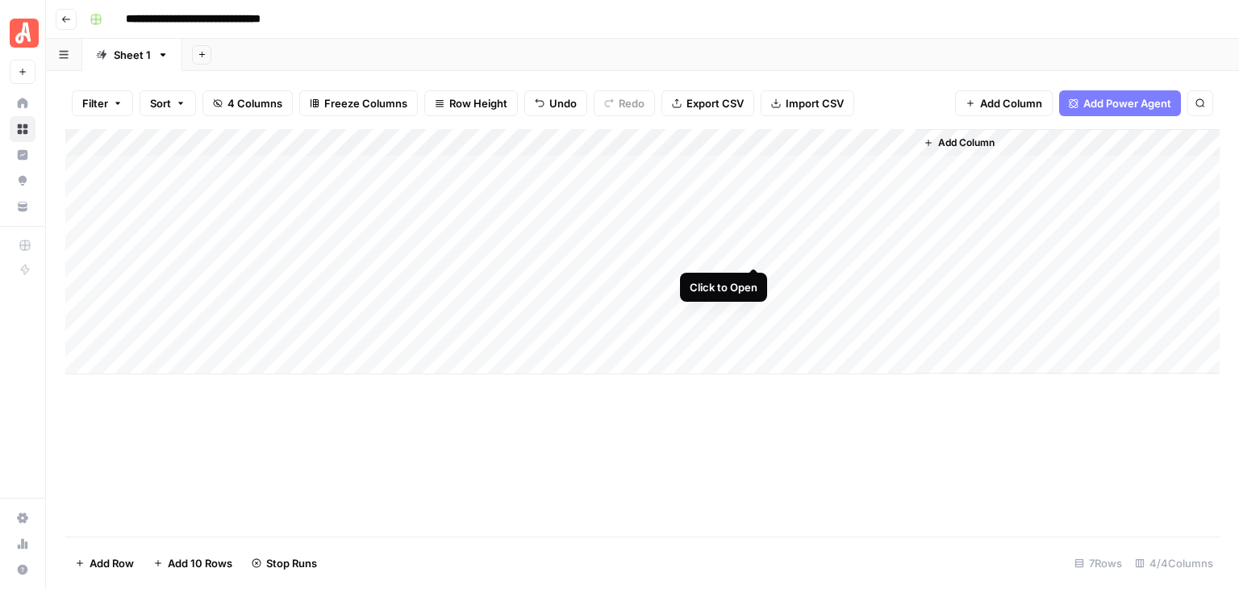
click at [750, 256] on div "Add Column" at bounding box center [642, 251] width 1154 height 245
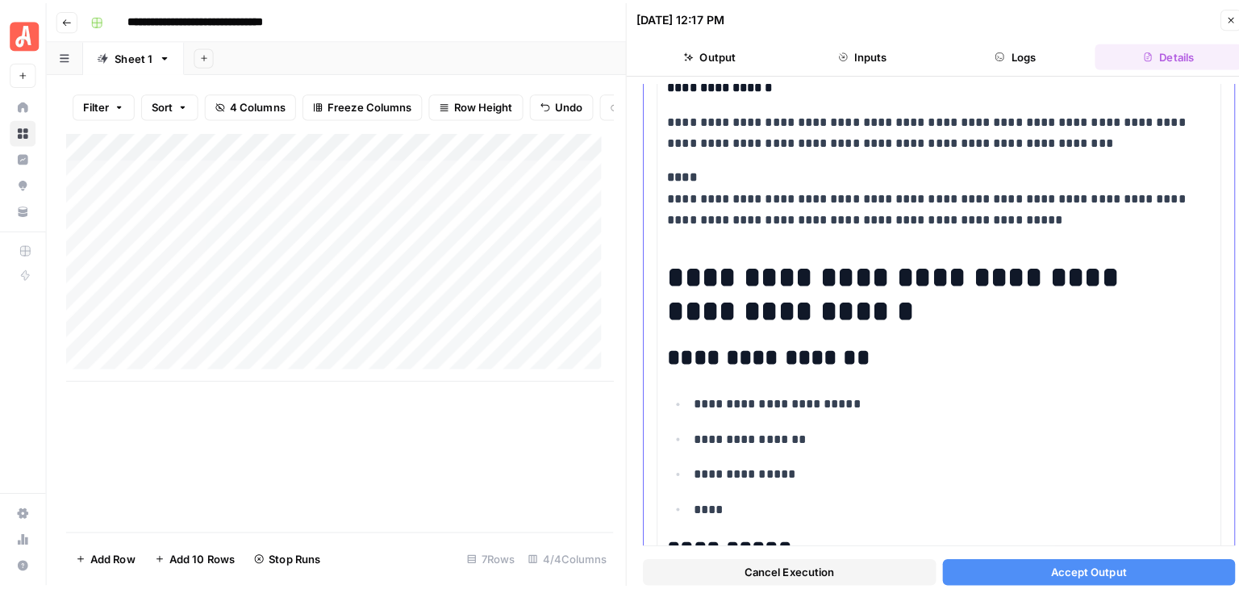
scroll to position [242, 0]
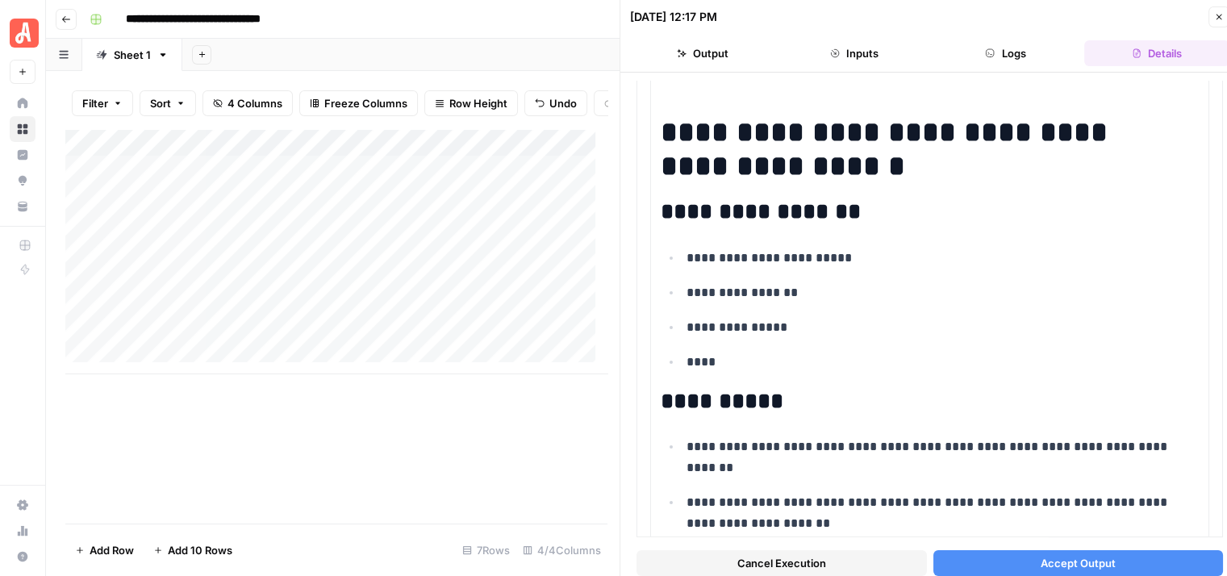
click at [1088, 557] on span "Accept Output" at bounding box center [1078, 563] width 75 height 16
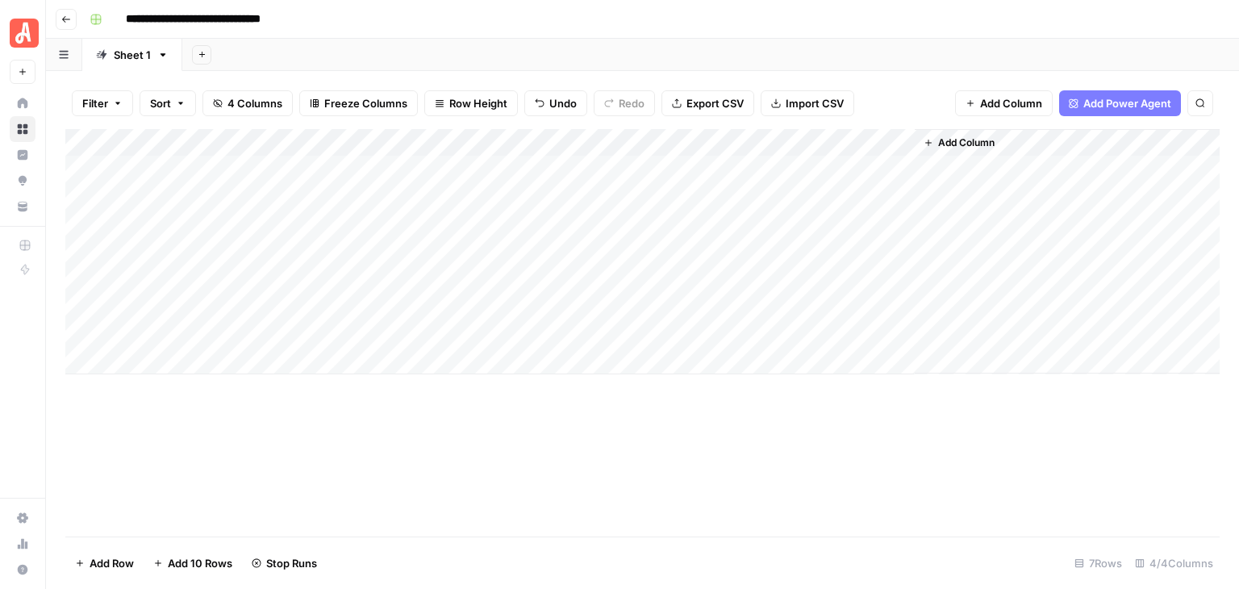
click at [750, 198] on div "Add Column" at bounding box center [642, 251] width 1154 height 245
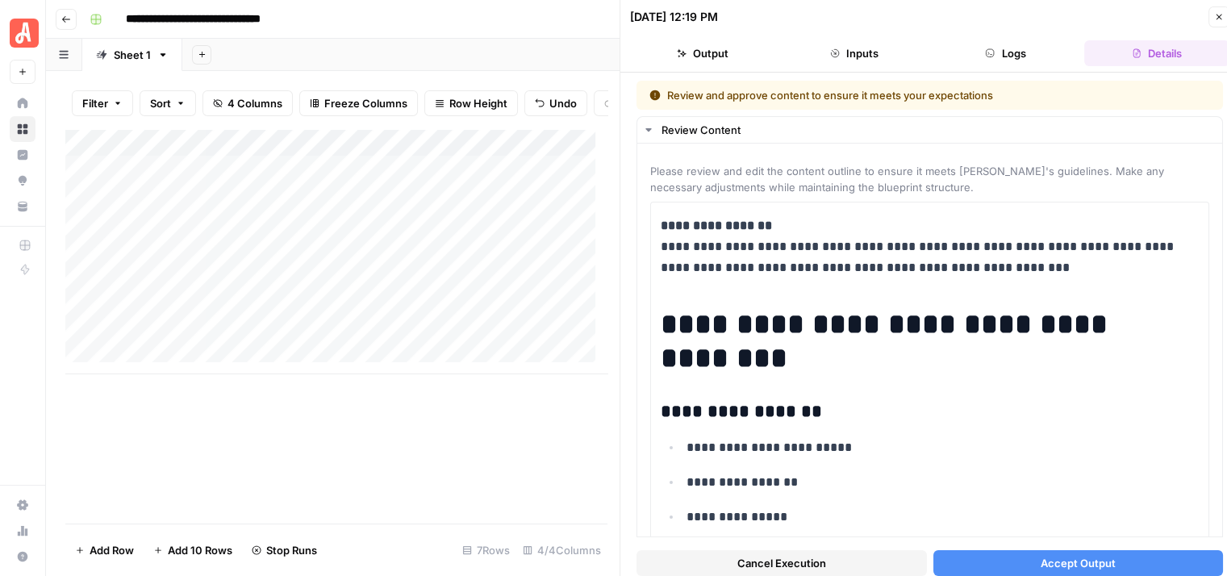
click at [1041, 569] on span "Accept Output" at bounding box center [1078, 563] width 75 height 16
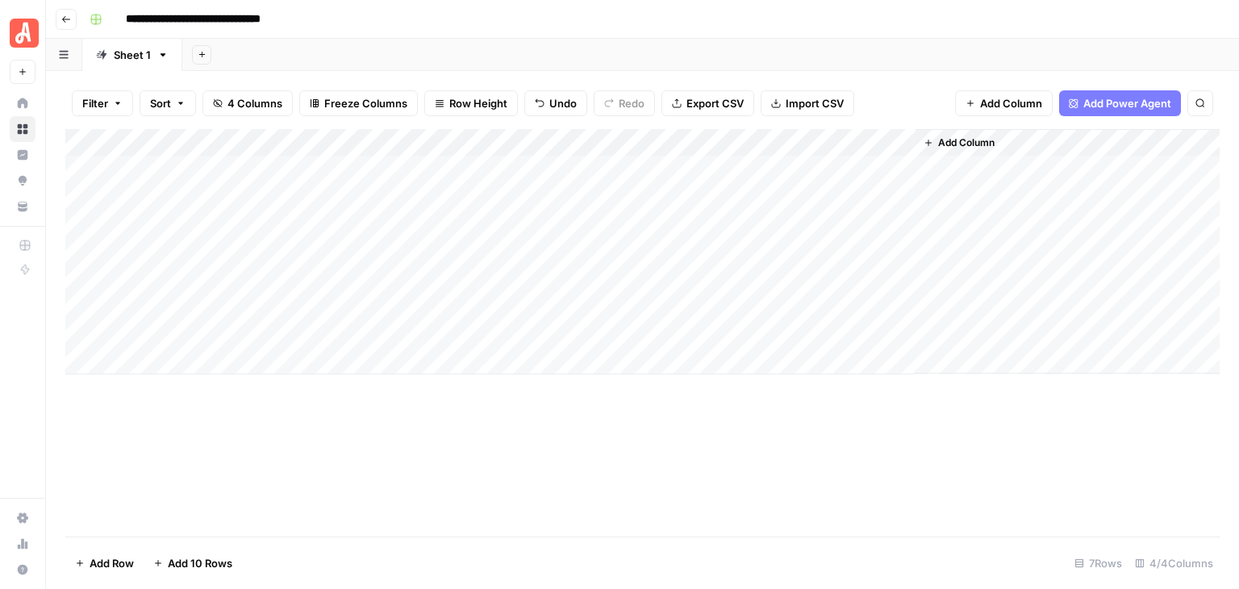
click at [1112, 457] on div "Add Column" at bounding box center [642, 332] width 1154 height 407
